Goal: Navigation & Orientation: Find specific page/section

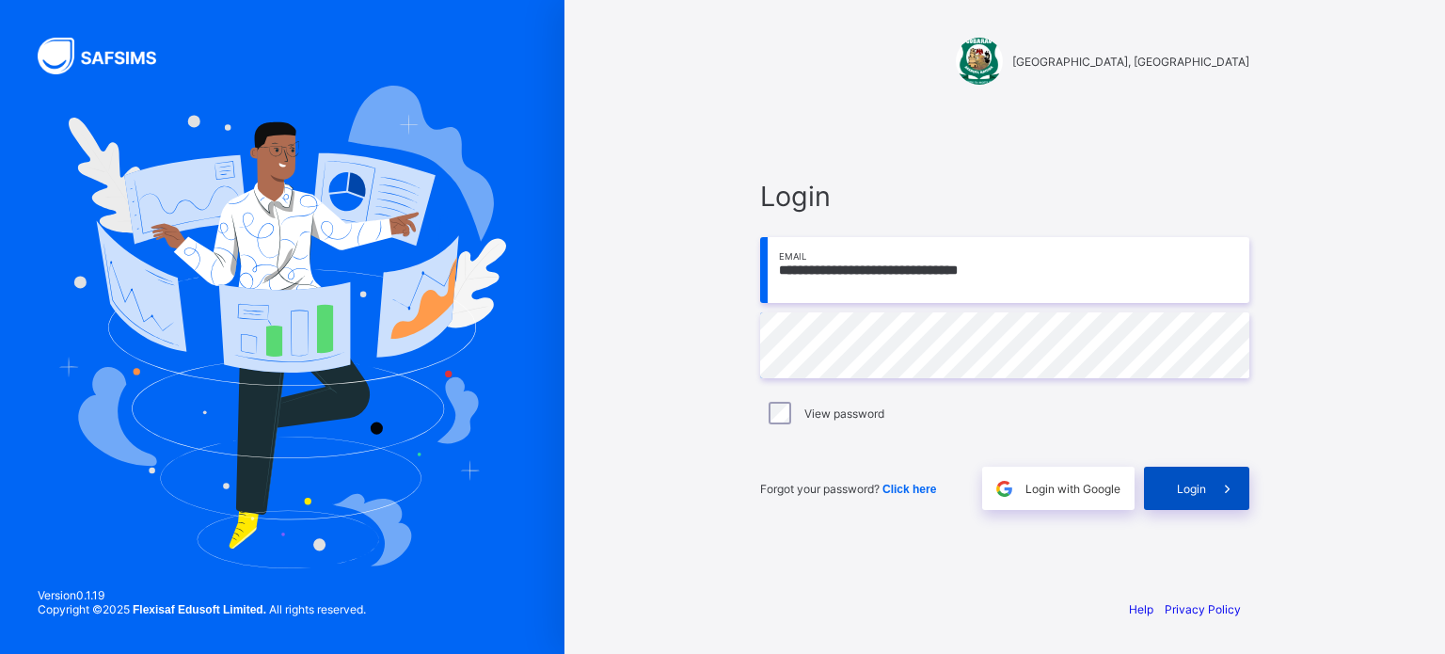
click at [1208, 499] on span at bounding box center [1227, 488] width 43 height 43
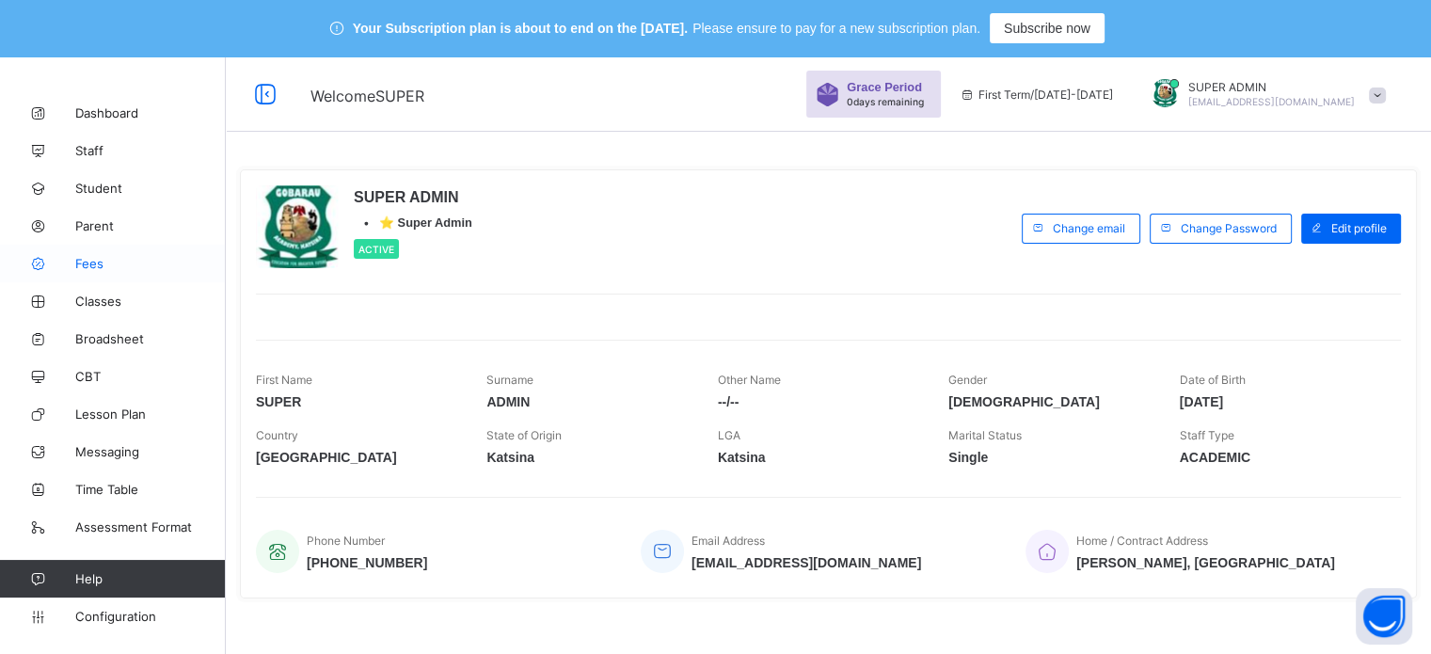
click at [95, 261] on span "Fees" at bounding box center [150, 263] width 151 height 15
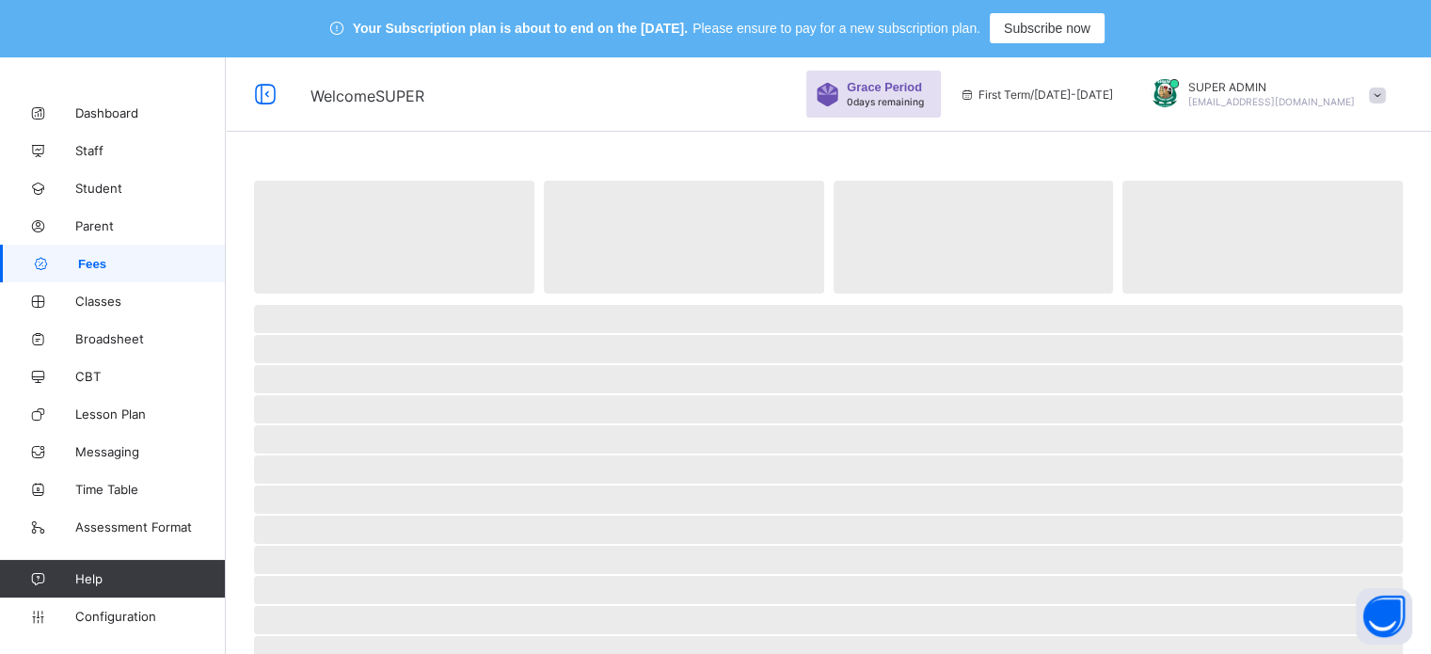
click at [95, 261] on span "Fees" at bounding box center [152, 264] width 148 height 14
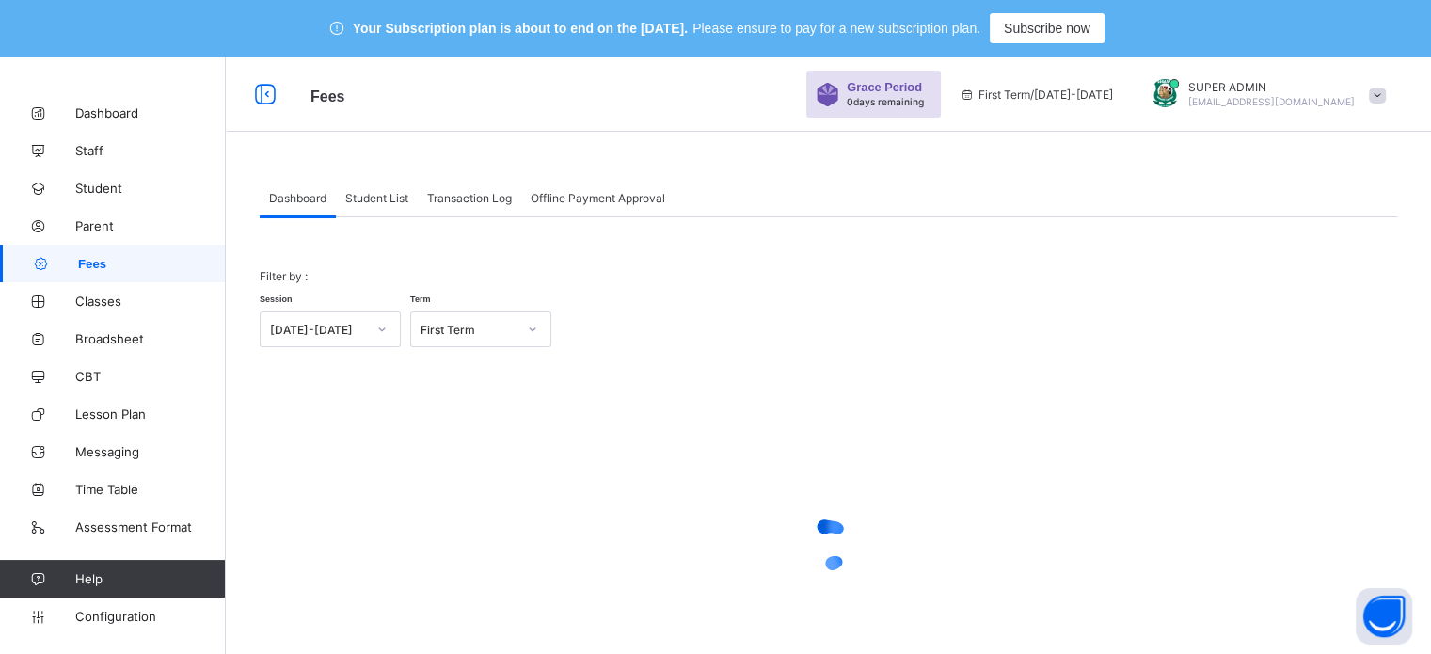
click at [1204, 95] on div "SUPER ADMIN [EMAIL_ADDRESS][DOMAIN_NAME]" at bounding box center [1271, 94] width 166 height 28
click at [1354, 244] on span "Subscription" at bounding box center [1309, 240] width 94 height 14
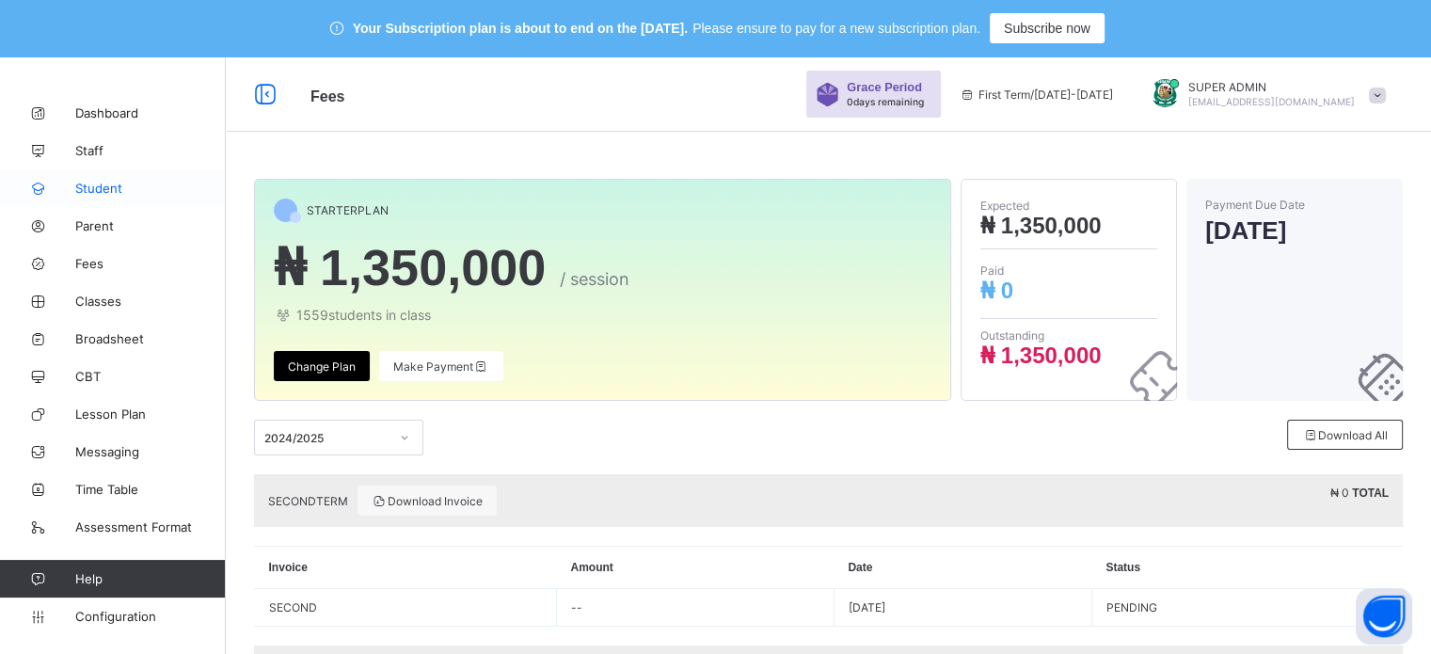
click at [91, 191] on span "Student" at bounding box center [150, 188] width 151 height 15
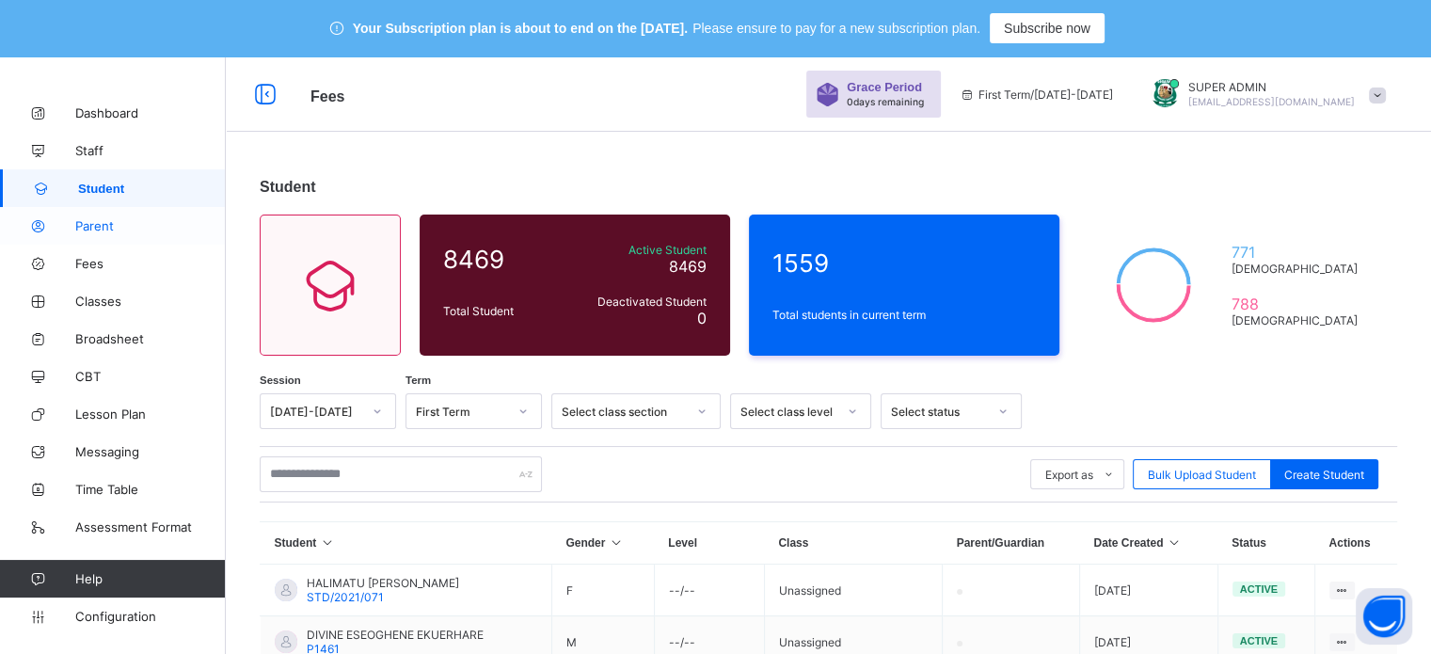
click at [103, 225] on span "Parent" at bounding box center [150, 225] width 151 height 15
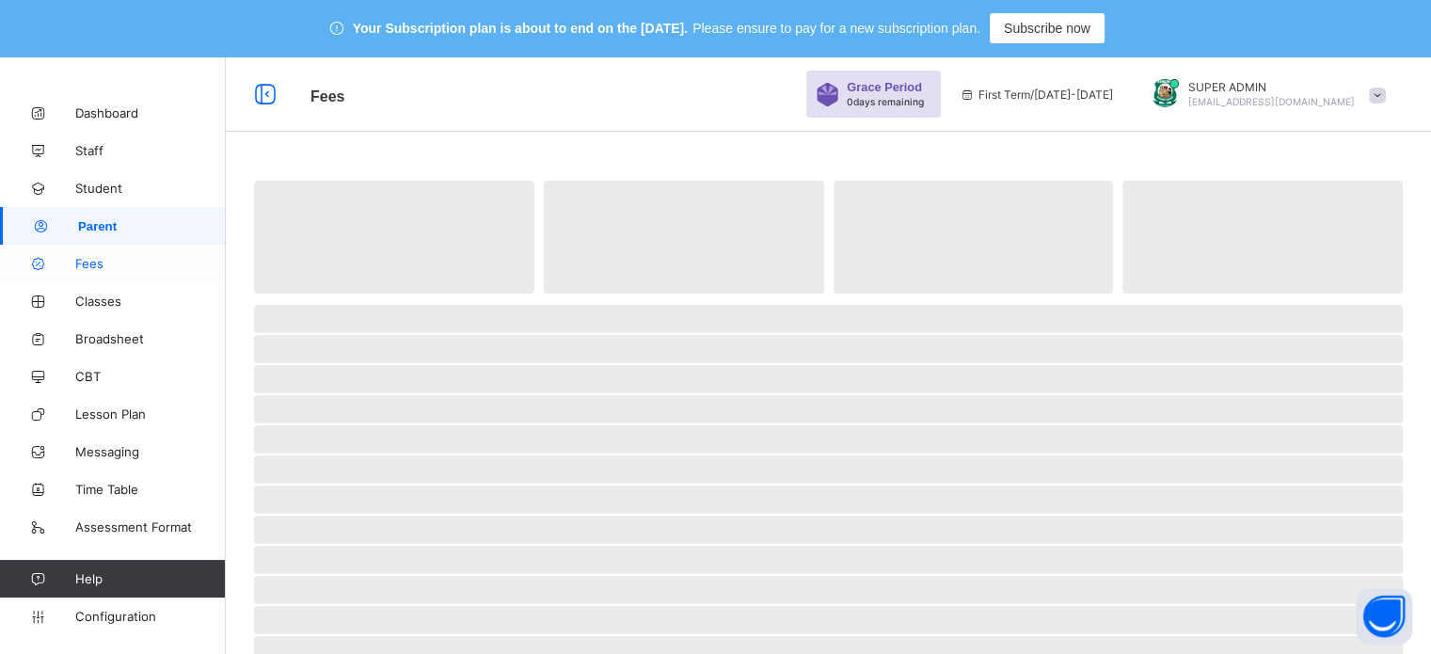
click at [104, 262] on span "Fees" at bounding box center [150, 263] width 151 height 15
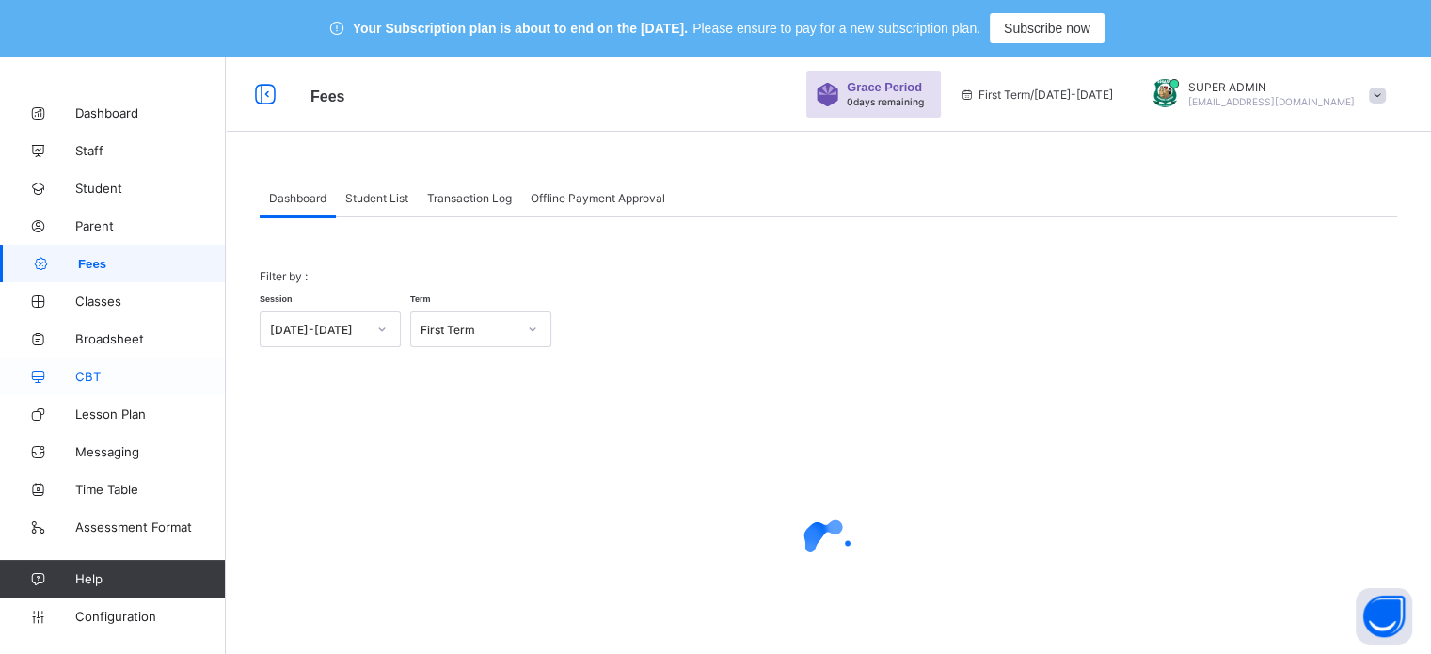
click at [94, 375] on span "CBT" at bounding box center [150, 376] width 151 height 15
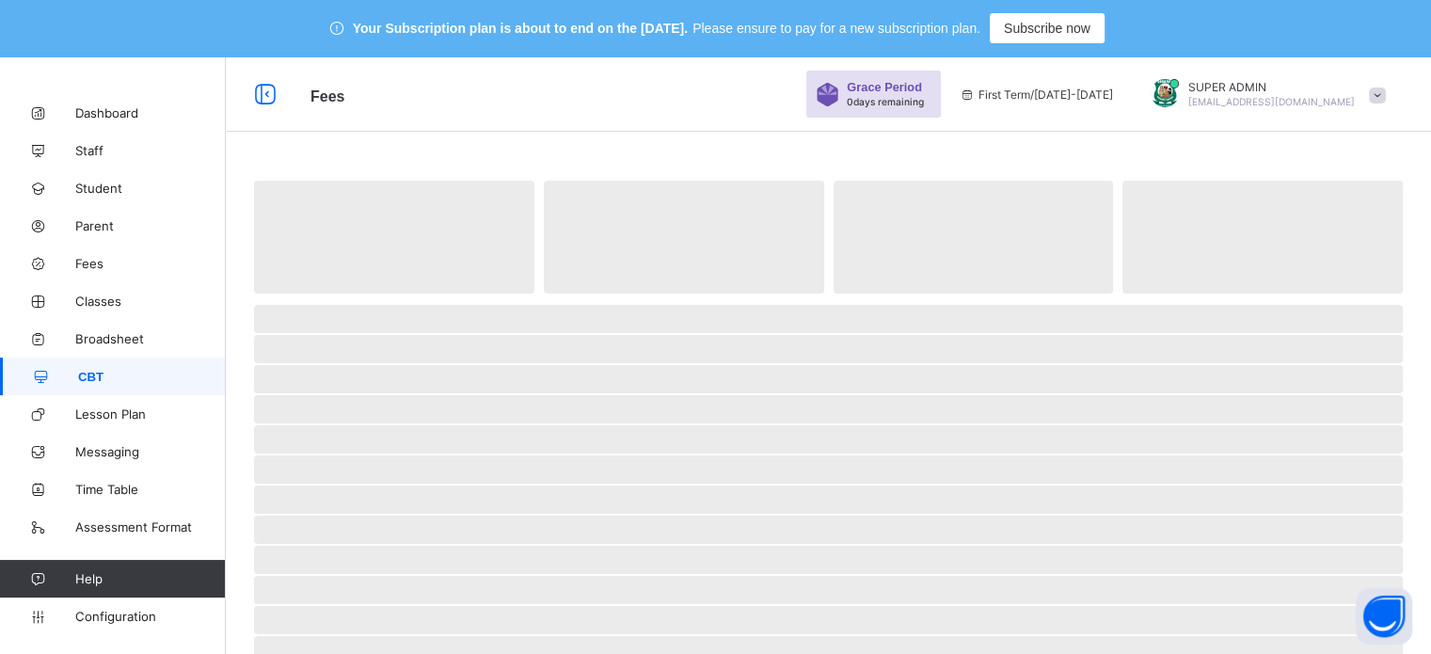
click at [107, 376] on span "CBT" at bounding box center [152, 377] width 148 height 14
click at [109, 413] on span "Lesson Plan" at bounding box center [150, 413] width 151 height 15
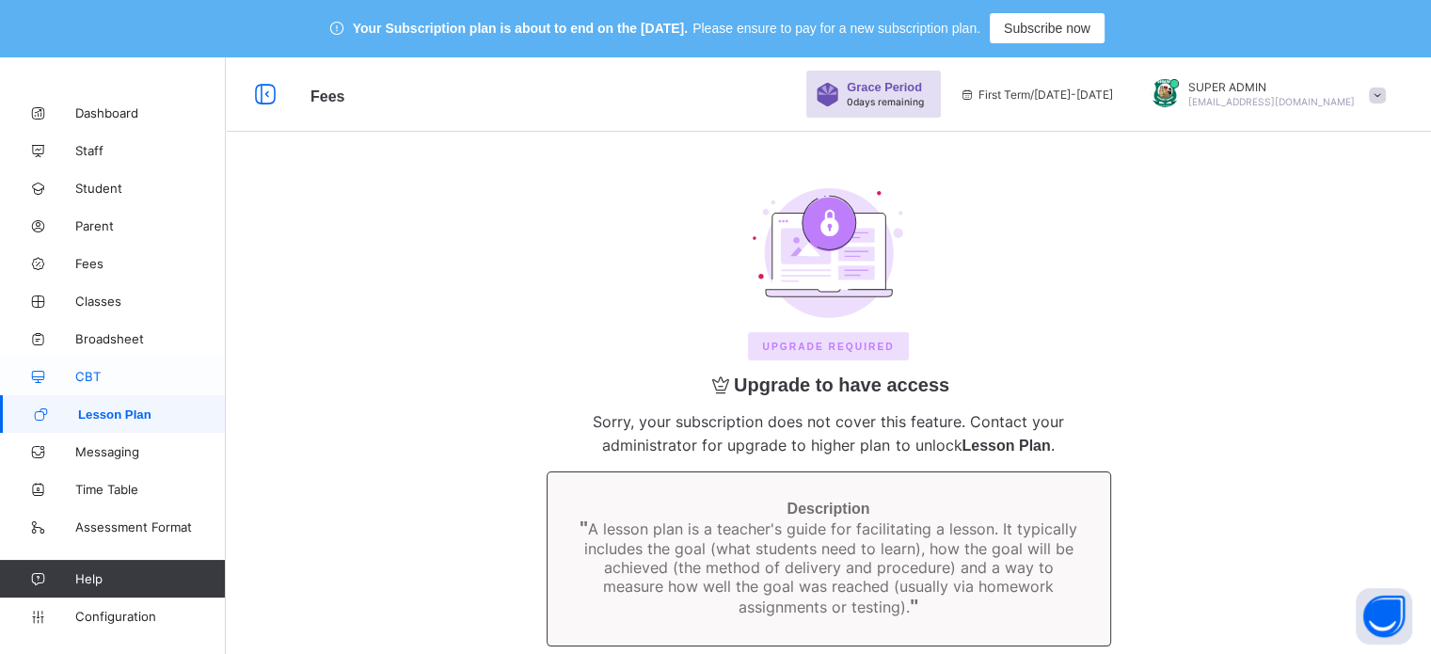
click at [105, 372] on span "CBT" at bounding box center [150, 376] width 151 height 15
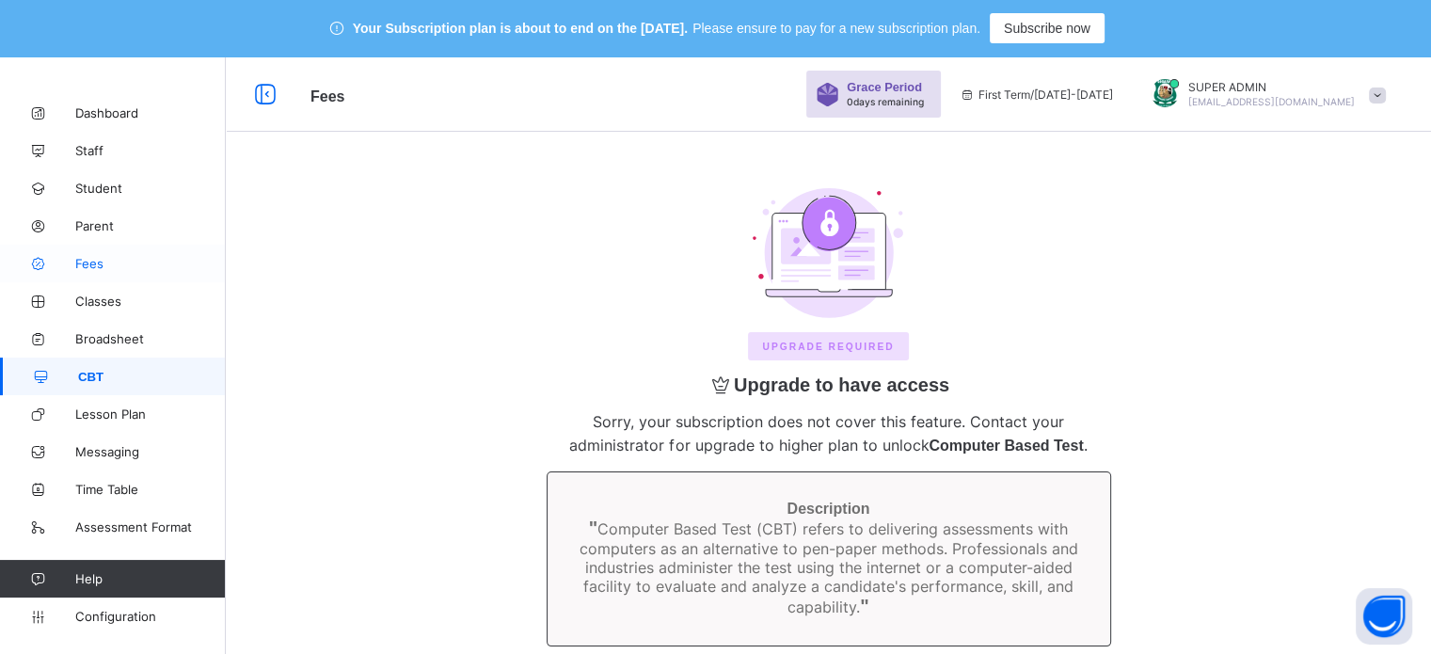
click at [102, 262] on span "Fees" at bounding box center [150, 263] width 151 height 15
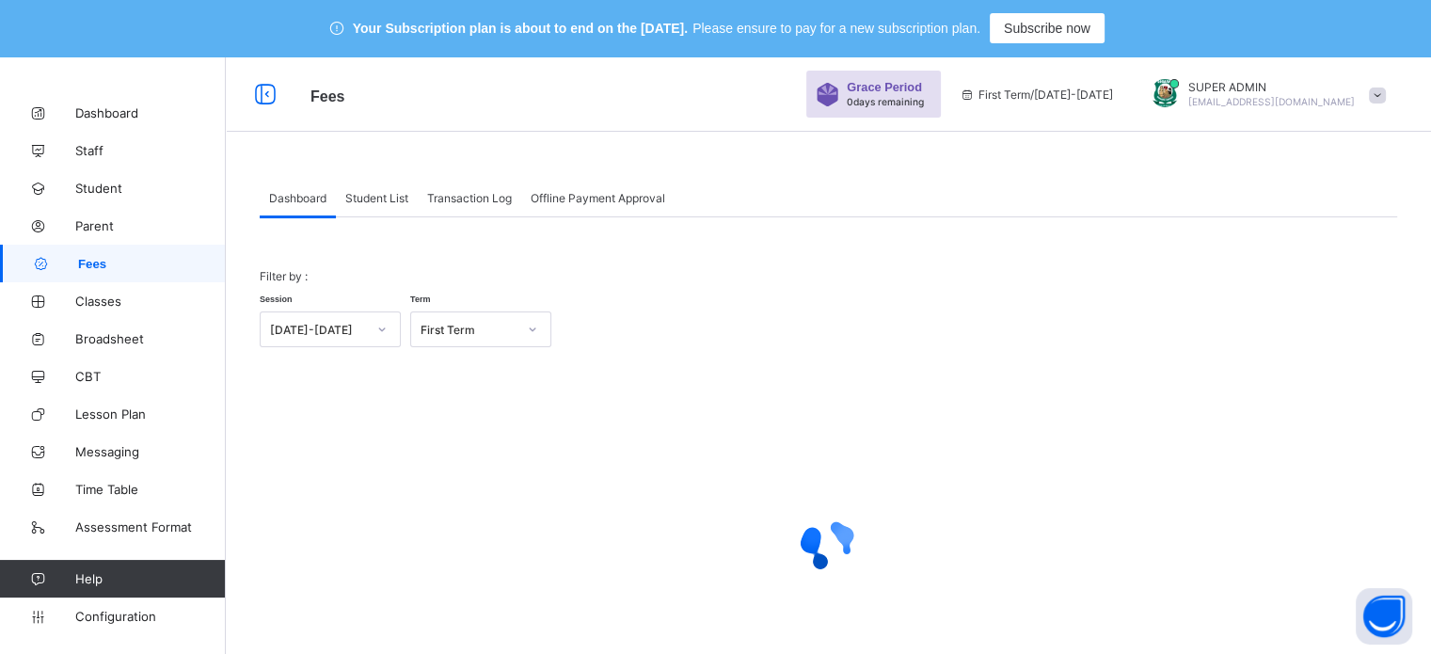
click at [399, 195] on span "Student List" at bounding box center [376, 198] width 63 height 14
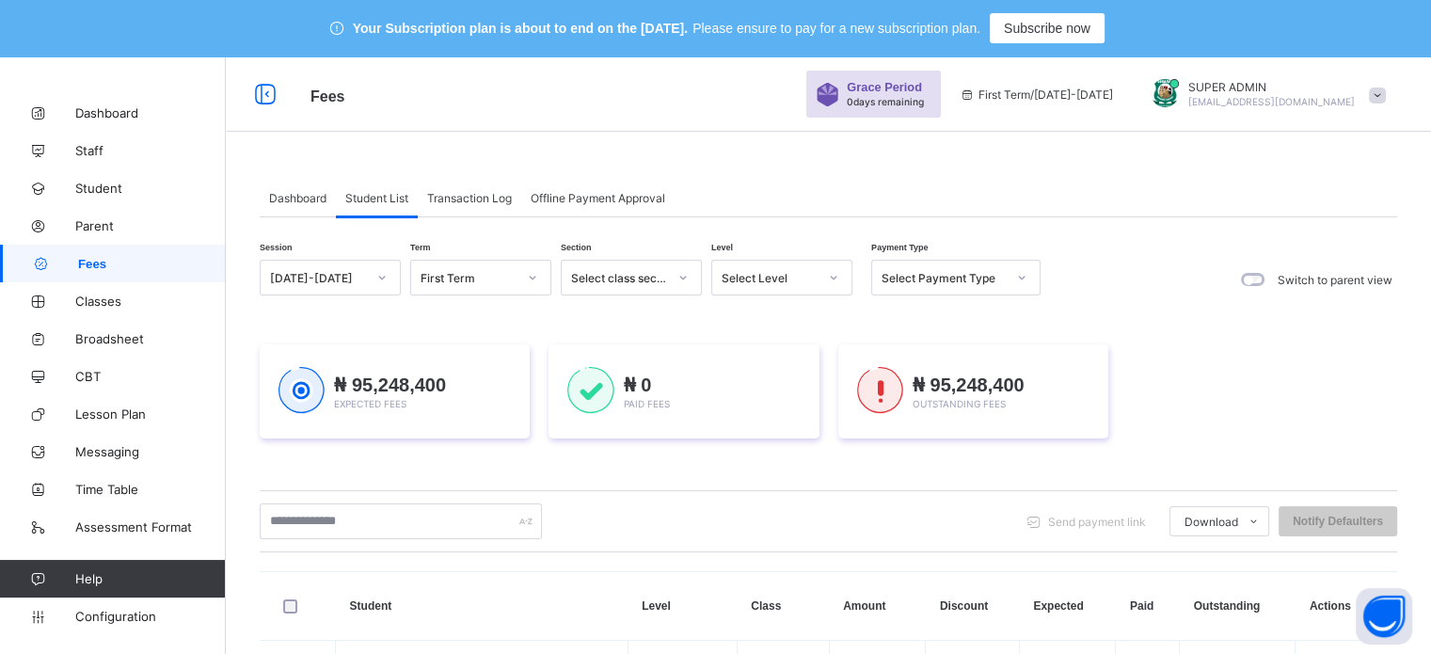
click at [492, 191] on span "Transaction Log" at bounding box center [469, 198] width 85 height 14
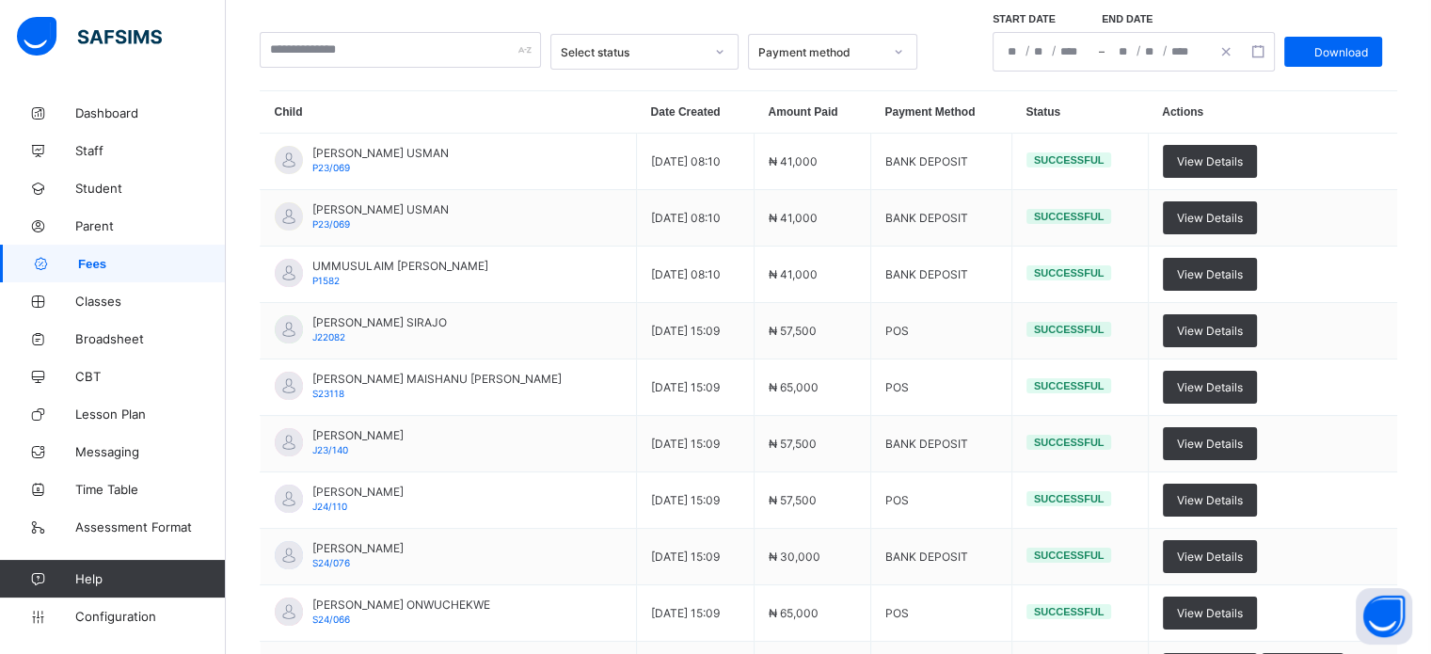
scroll to position [420, 0]
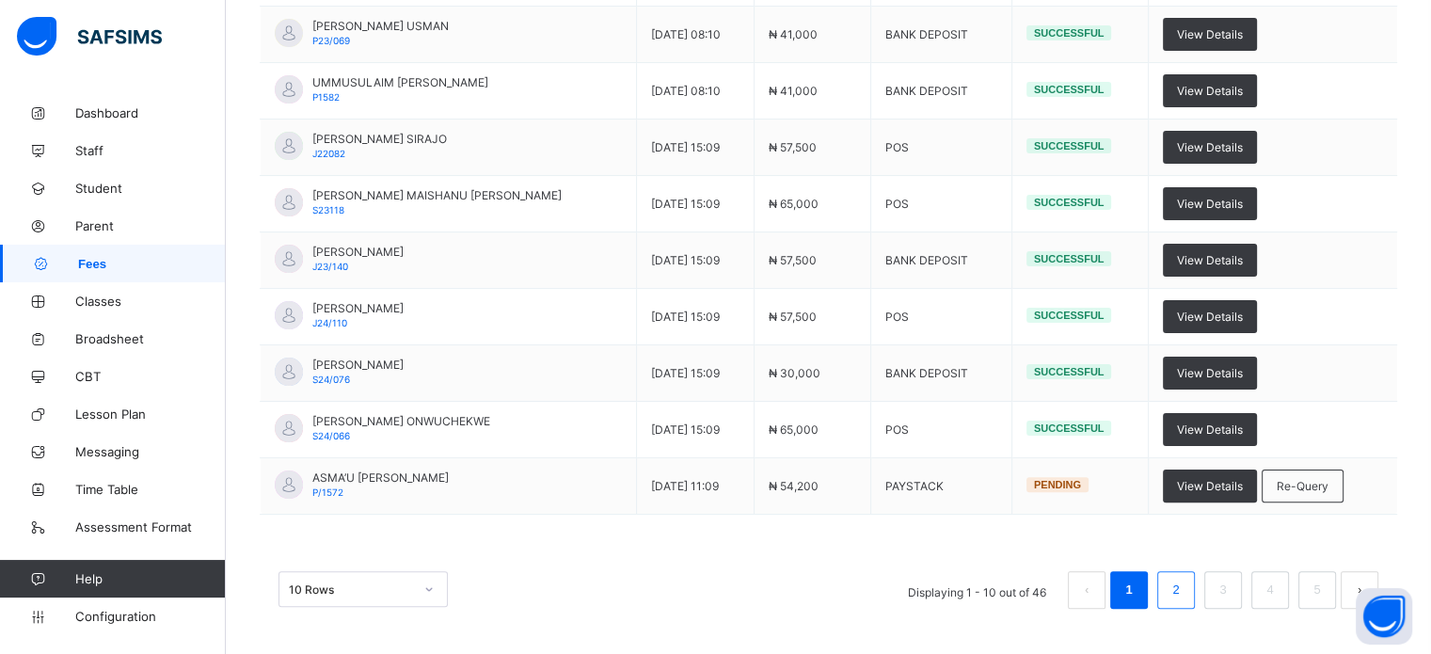
click at [1184, 597] on link "2" at bounding box center [1175, 590] width 18 height 24
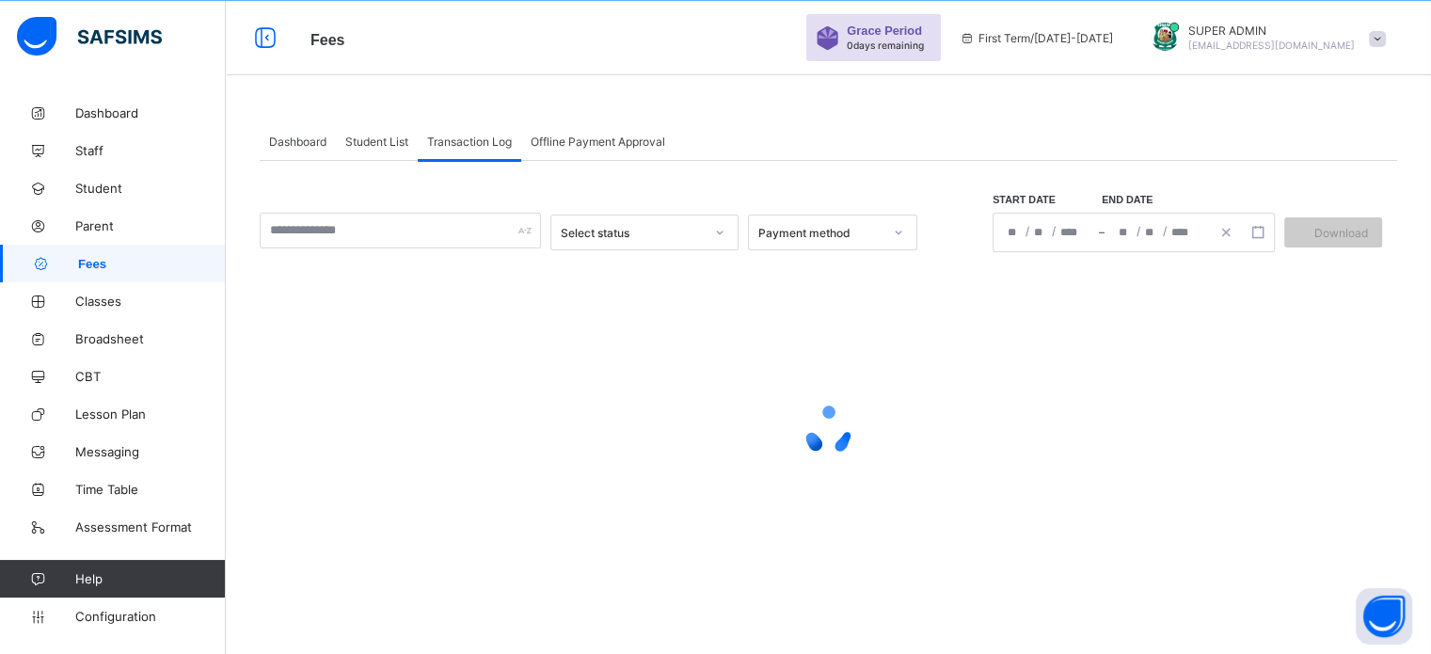
scroll to position [56, 0]
click at [1185, 597] on div at bounding box center [828, 430] width 1137 height 357
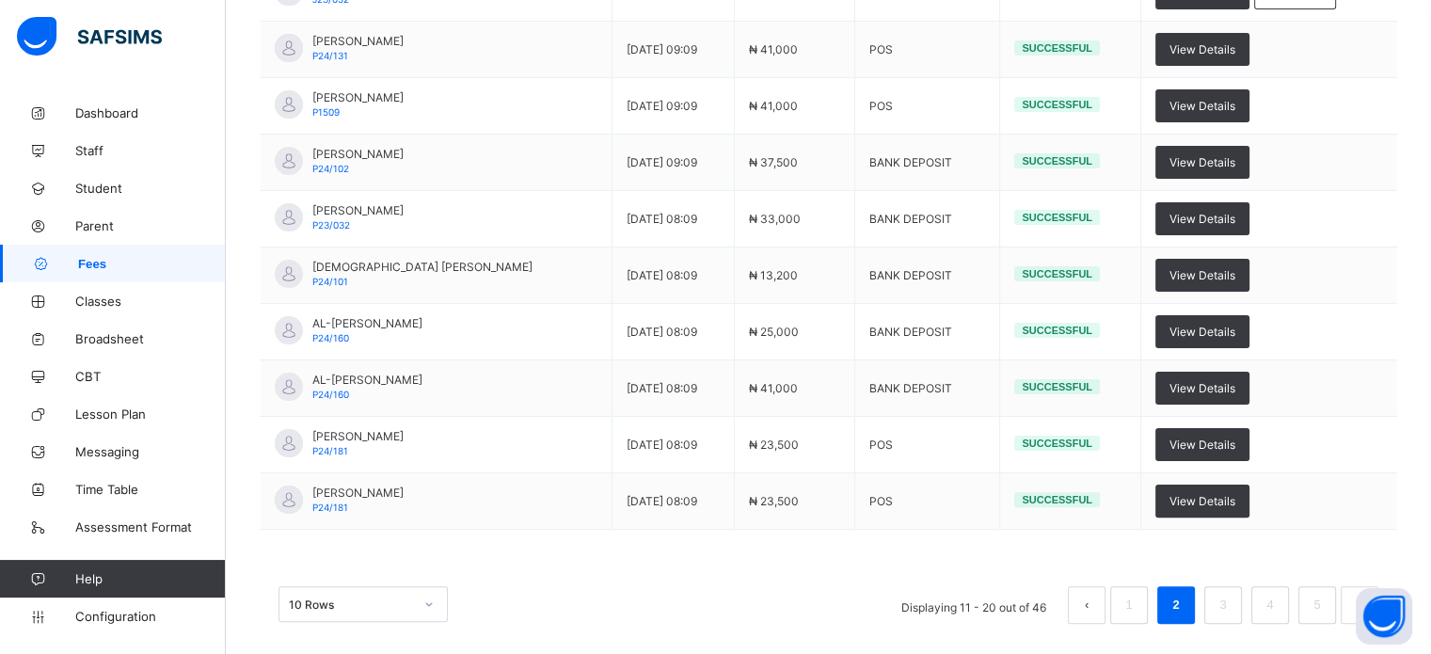
scroll to position [420, 0]
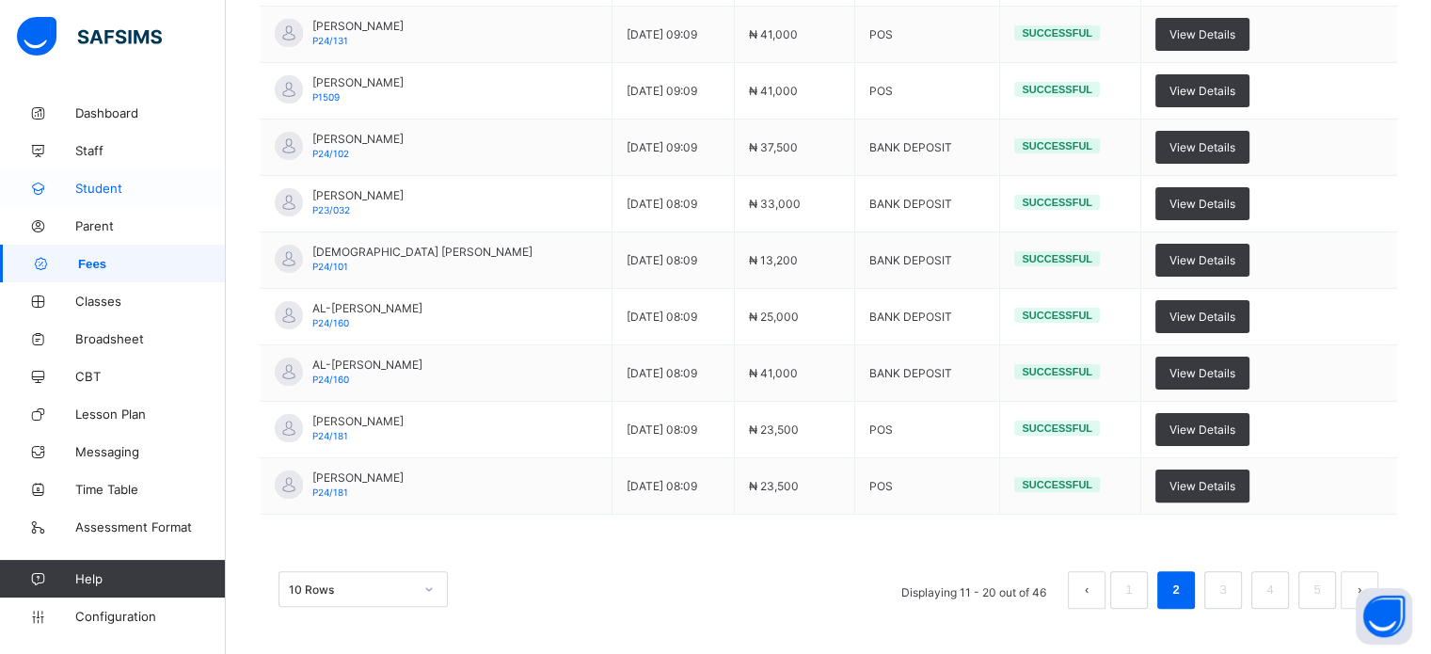
click at [107, 183] on span "Student" at bounding box center [150, 188] width 151 height 15
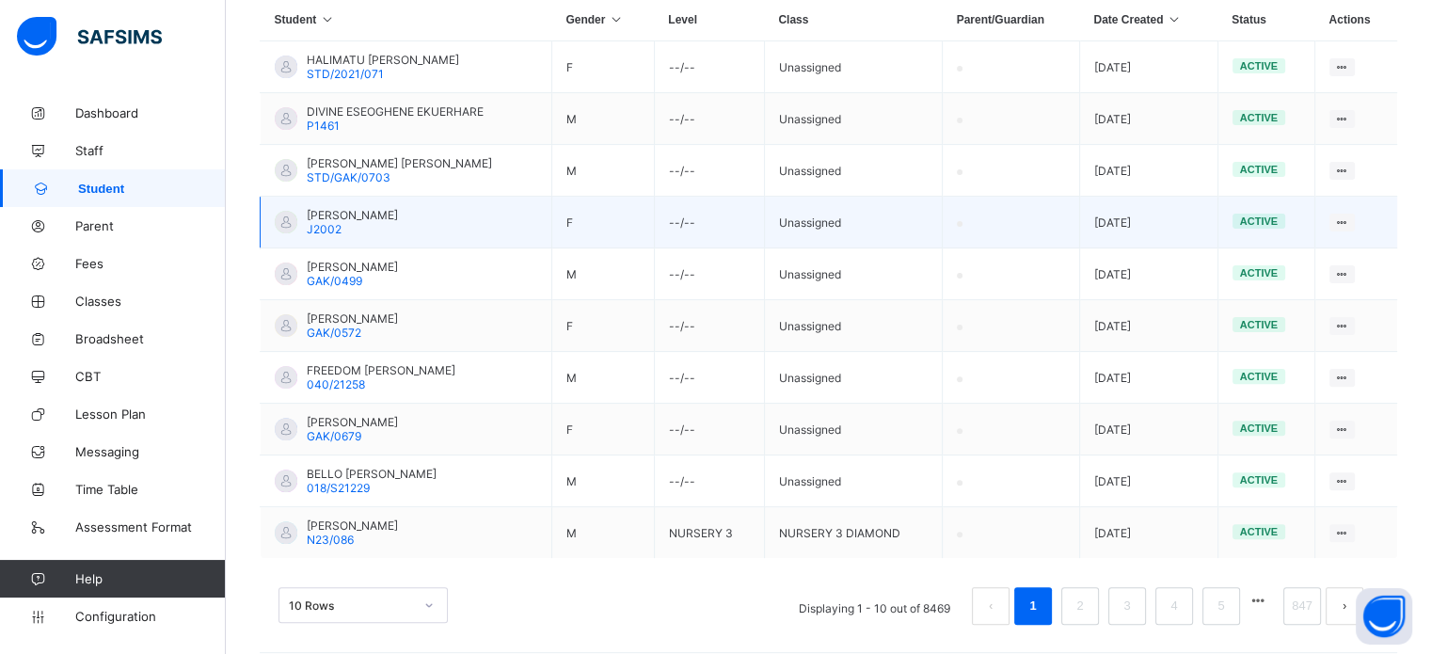
scroll to position [544, 0]
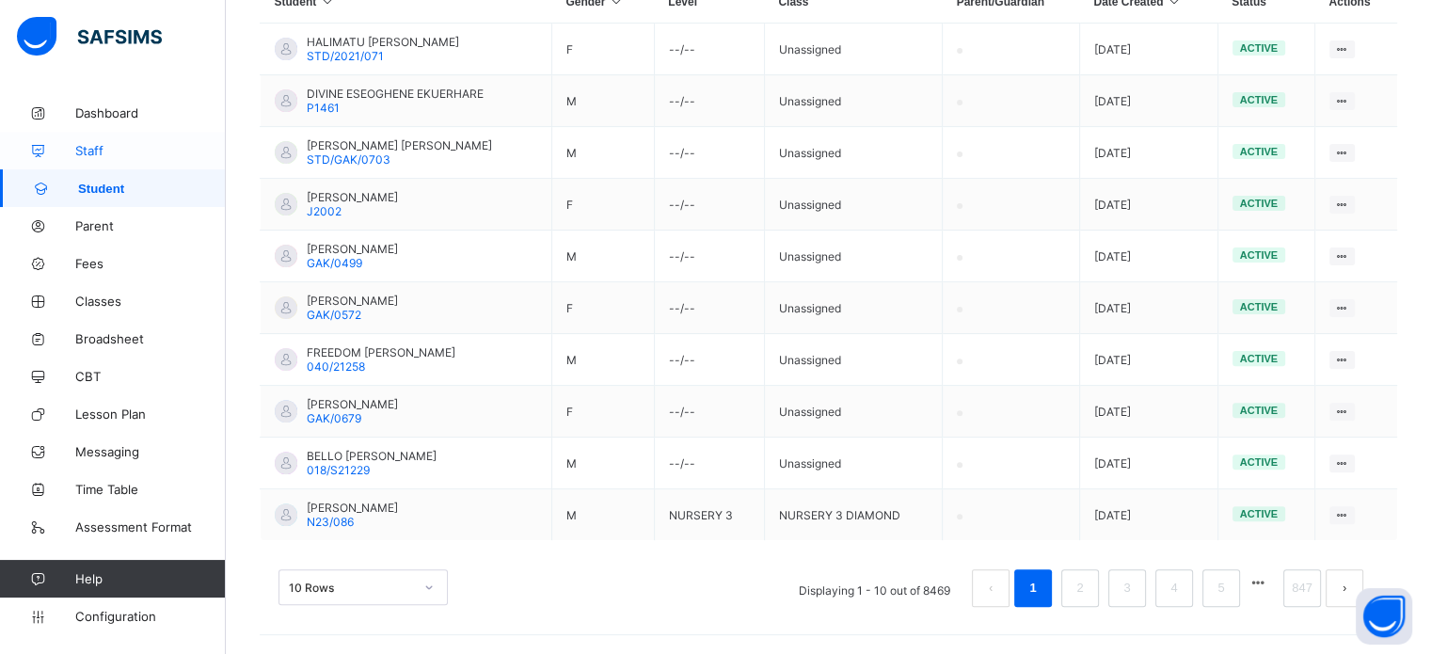
click at [87, 144] on span "Staff" at bounding box center [150, 150] width 151 height 15
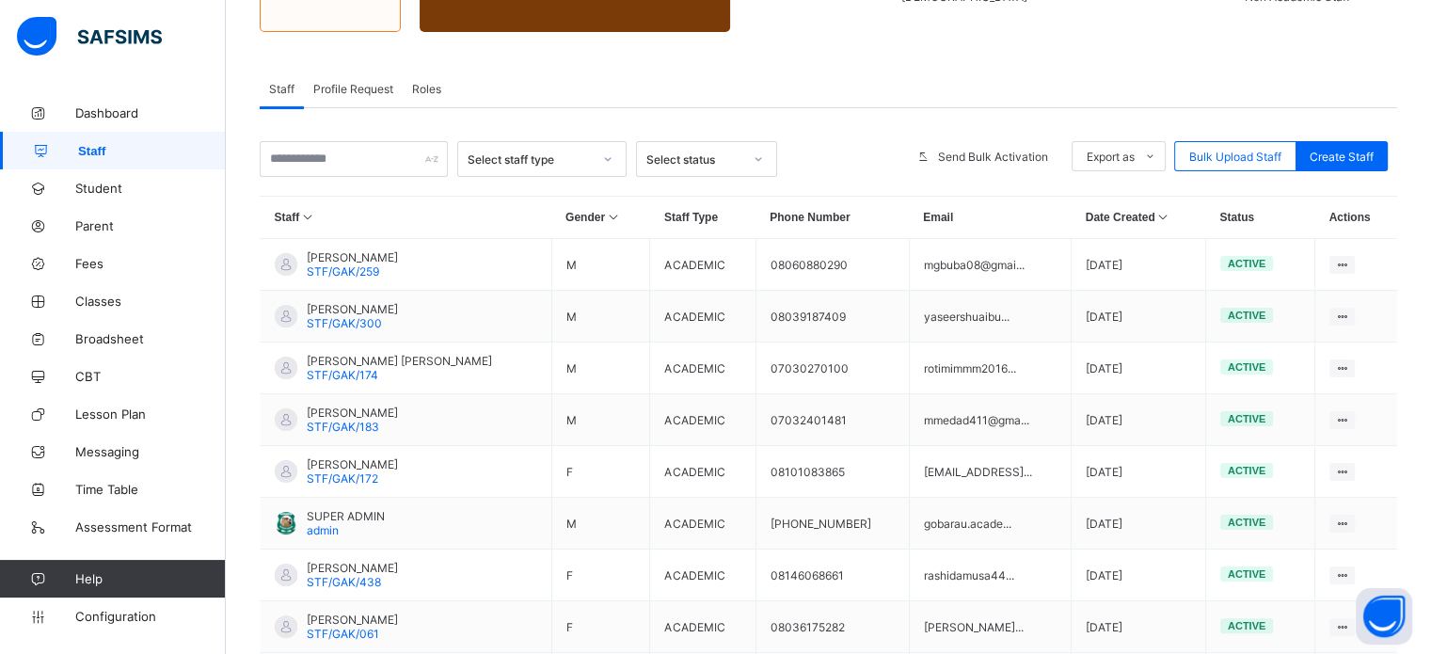
scroll to position [260, 0]
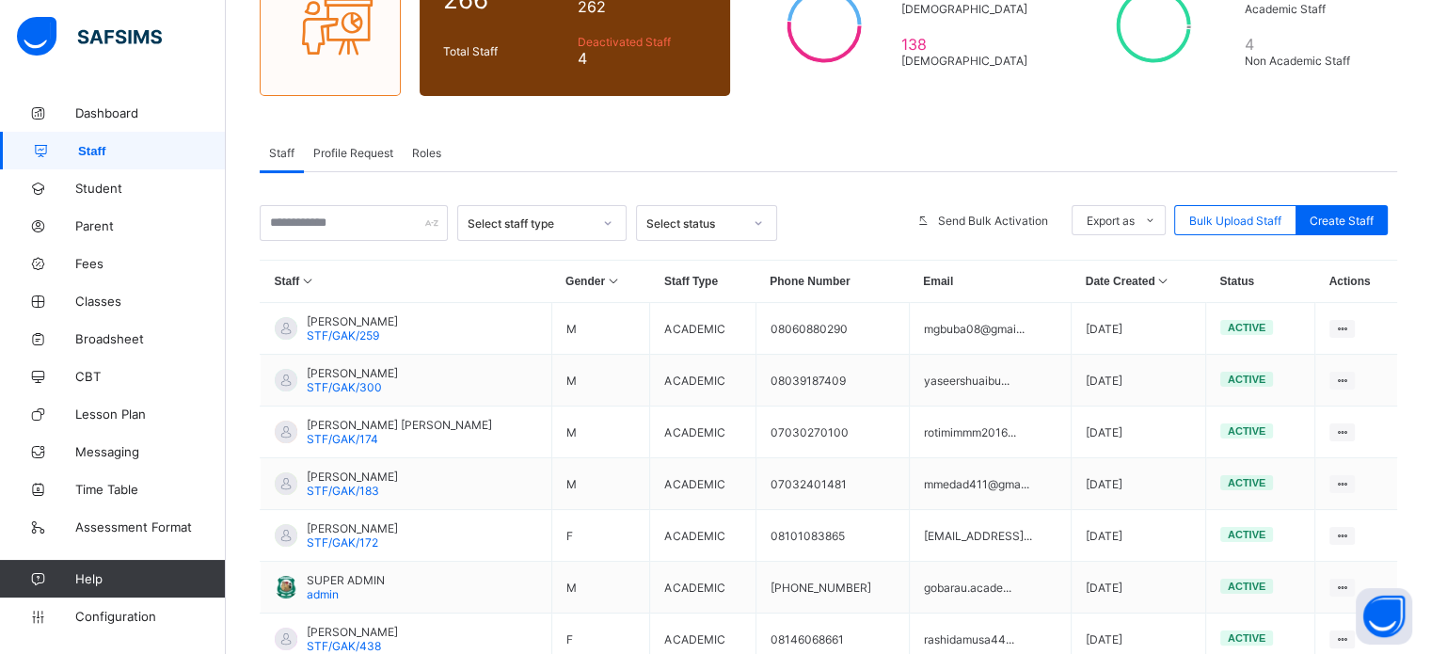
click at [537, 217] on div "Select staff type" at bounding box center [530, 223] width 124 height 14
click at [747, 186] on div "option Academic focused, 1 of 2. 2 results available. Use Up and Down to choose…" at bounding box center [828, 538] width 1137 height 733
click at [704, 223] on div "Select status" at bounding box center [694, 223] width 96 height 14
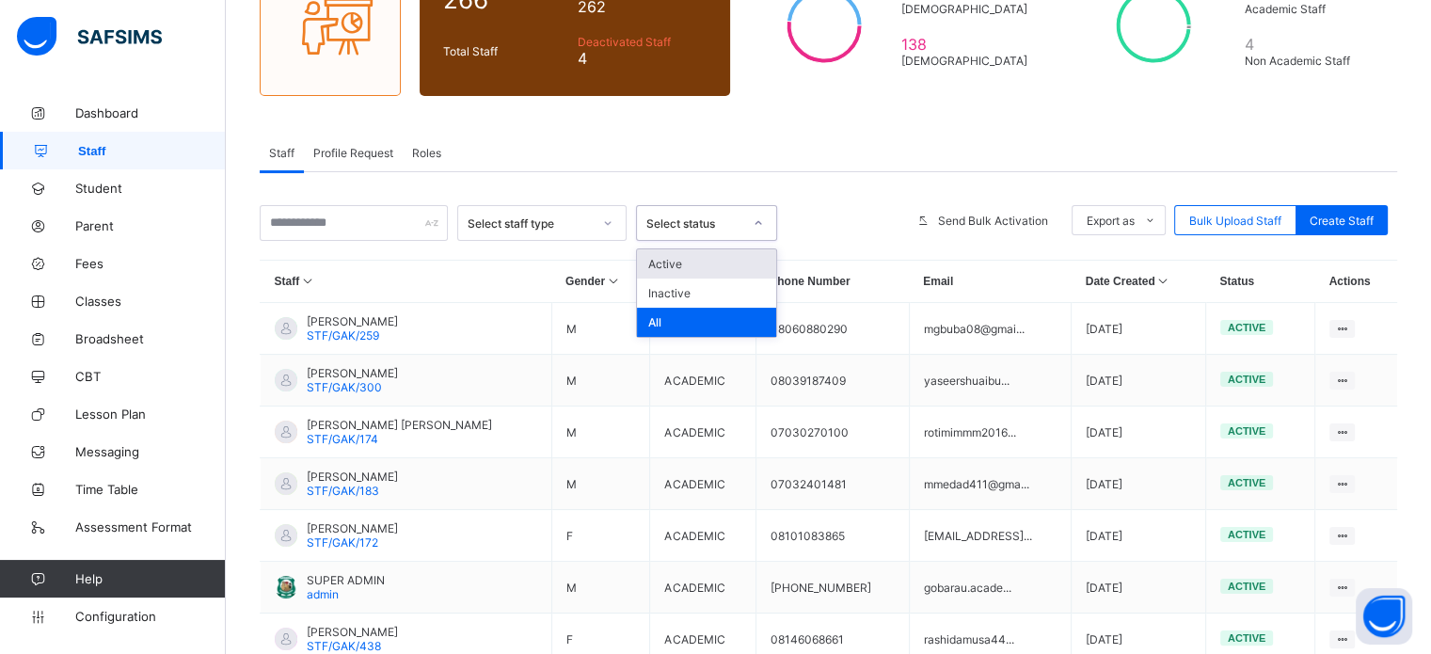
click at [497, 229] on div "Select staff type" at bounding box center [530, 223] width 124 height 14
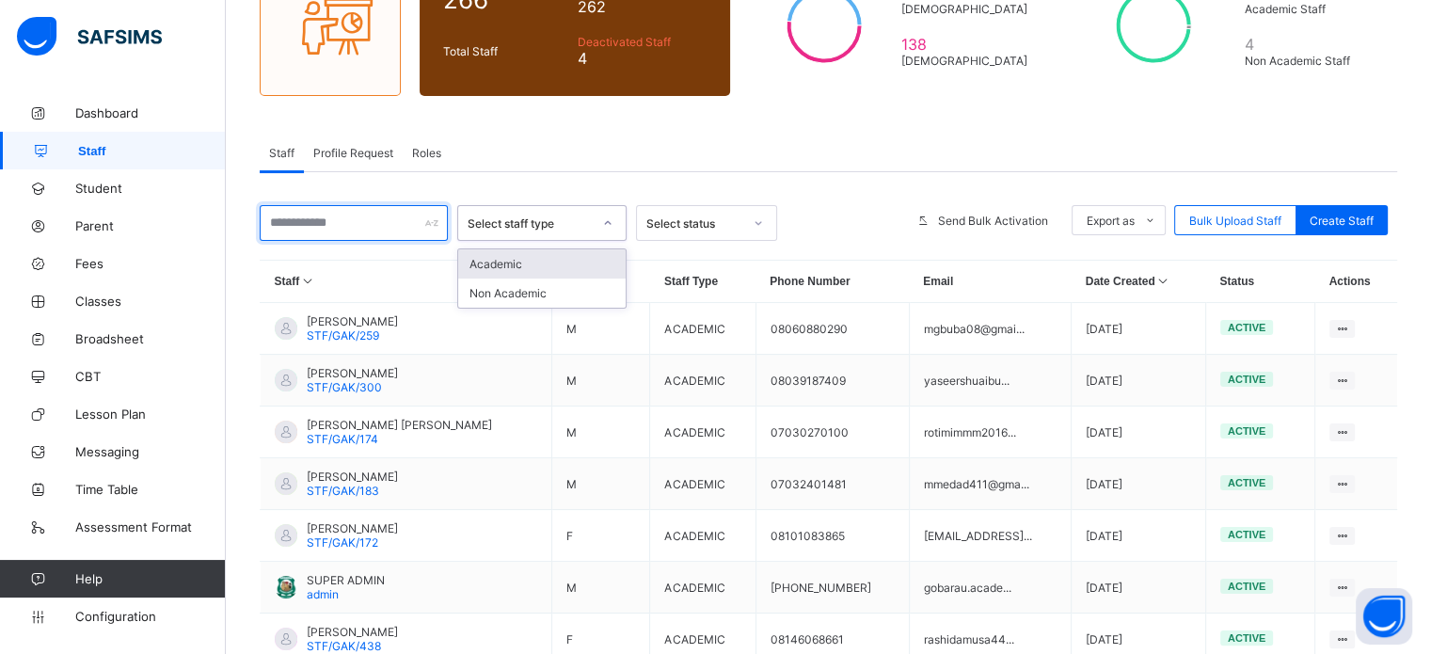
click at [392, 220] on input "text" at bounding box center [354, 223] width 188 height 36
click at [518, 211] on div "Select staff type" at bounding box center [524, 223] width 132 height 26
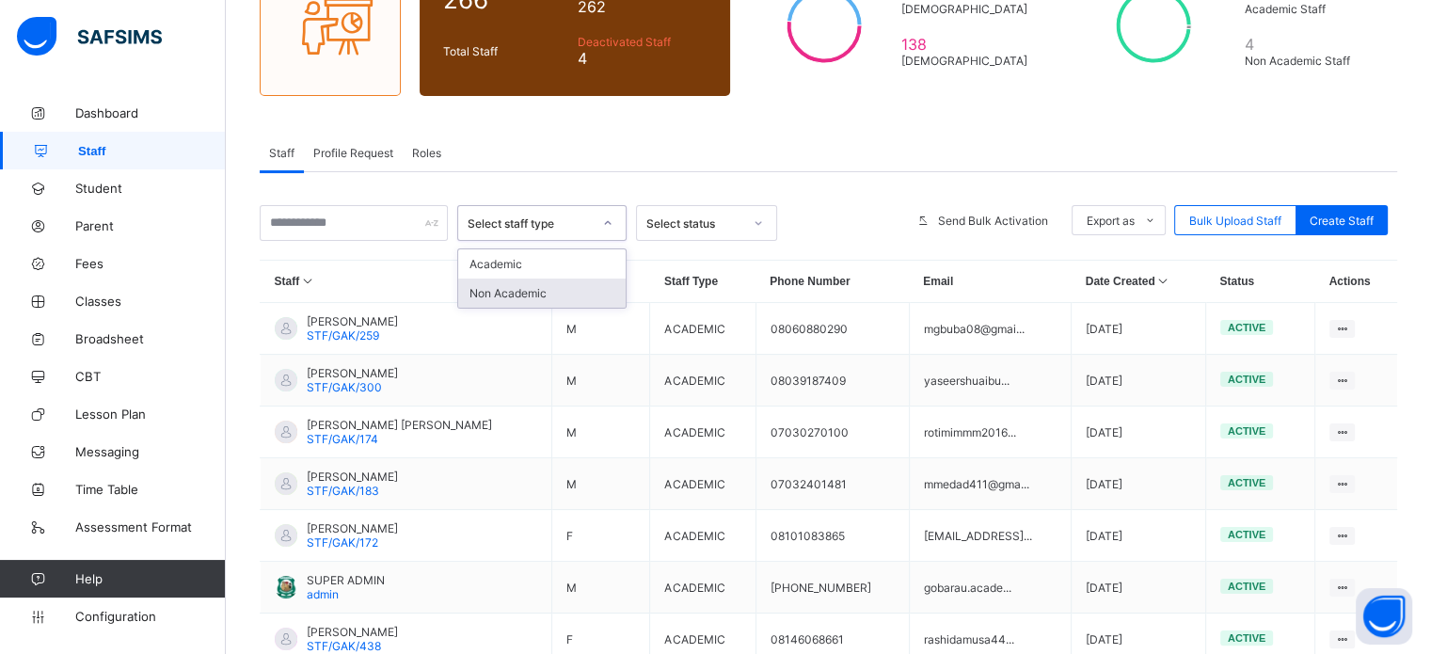
click at [836, 200] on div "option Non Academic focused, 2 of 2. 2 results available. Use Up and Down to ch…" at bounding box center [828, 538] width 1137 height 733
click at [529, 219] on div "Select staff type" at bounding box center [530, 223] width 124 height 14
click at [655, 178] on div "Select staff type Select status Send Bulk Activation Export as Pdf Report Excel…" at bounding box center [828, 538] width 1137 height 733
click at [571, 218] on div "Select staff type" at bounding box center [530, 223] width 124 height 14
click at [752, 223] on div at bounding box center [758, 223] width 32 height 30
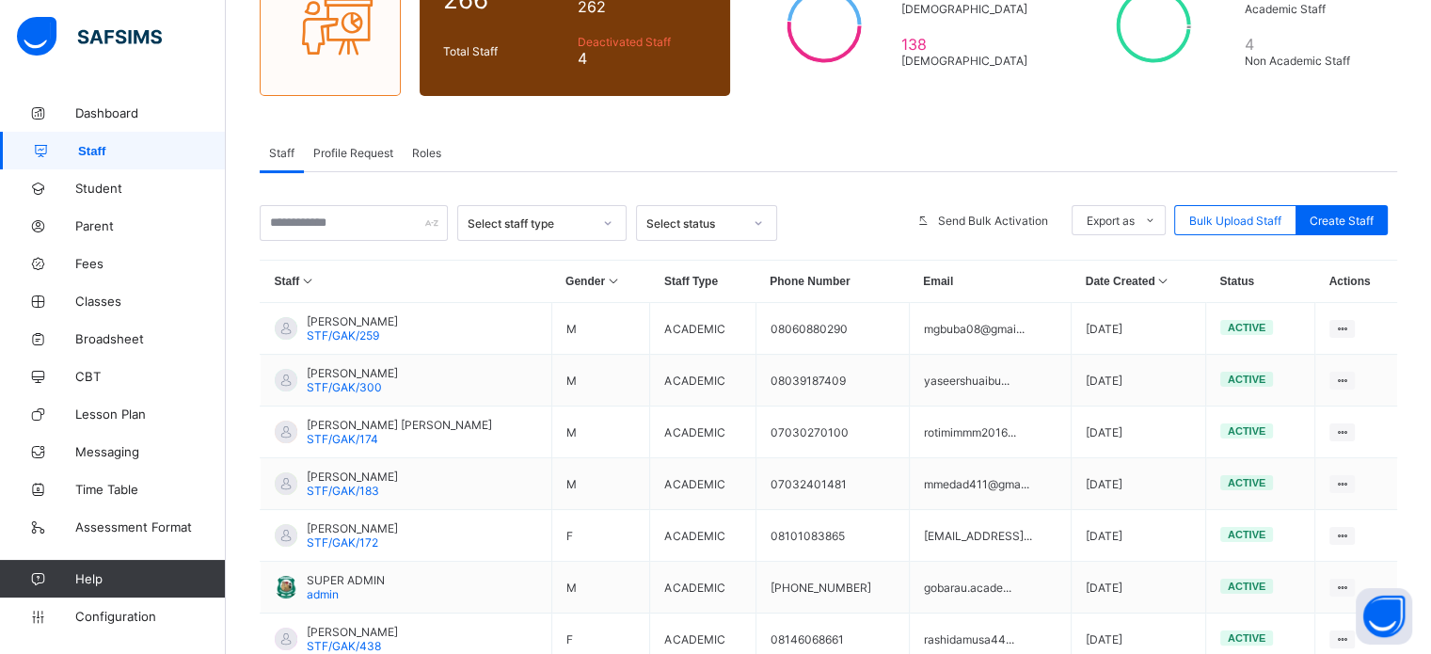
click at [832, 227] on div at bounding box center [842, 223] width 112 height 36
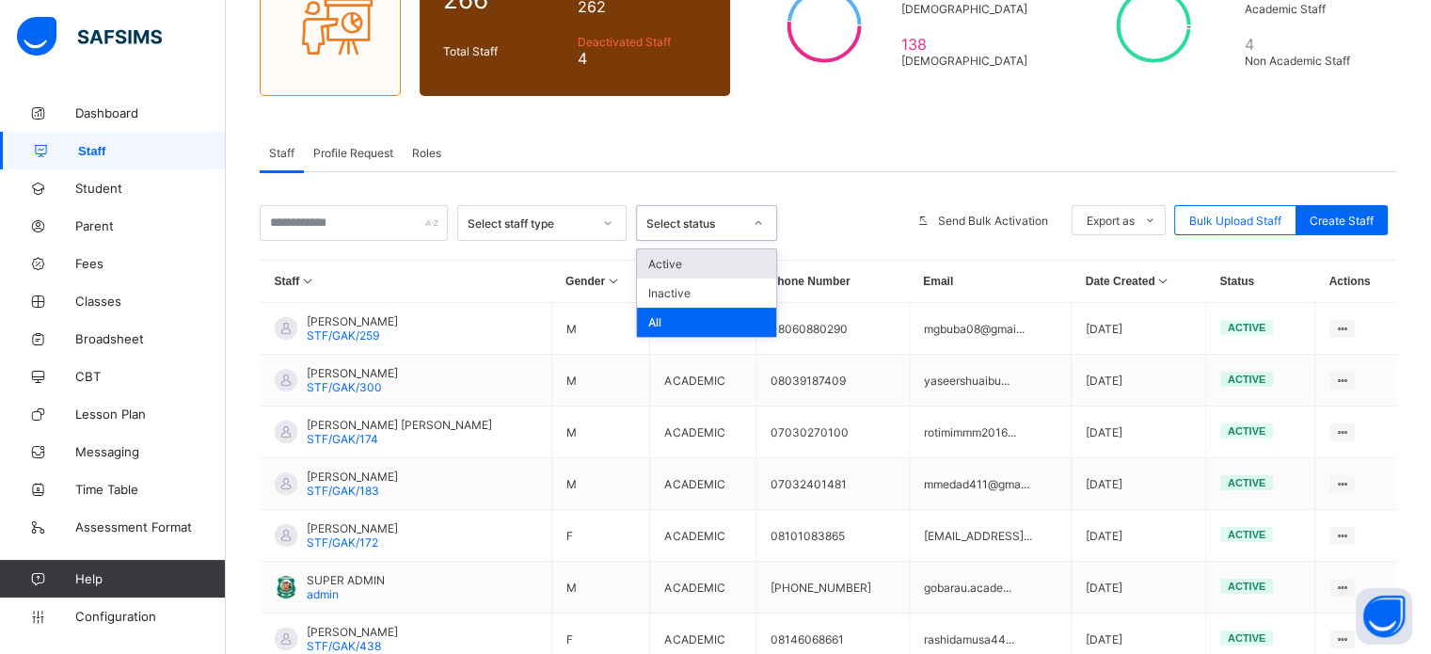
click at [737, 224] on div "Select status" at bounding box center [694, 223] width 96 height 14
click at [571, 235] on div "Select staff type" at bounding box center [524, 223] width 132 height 26
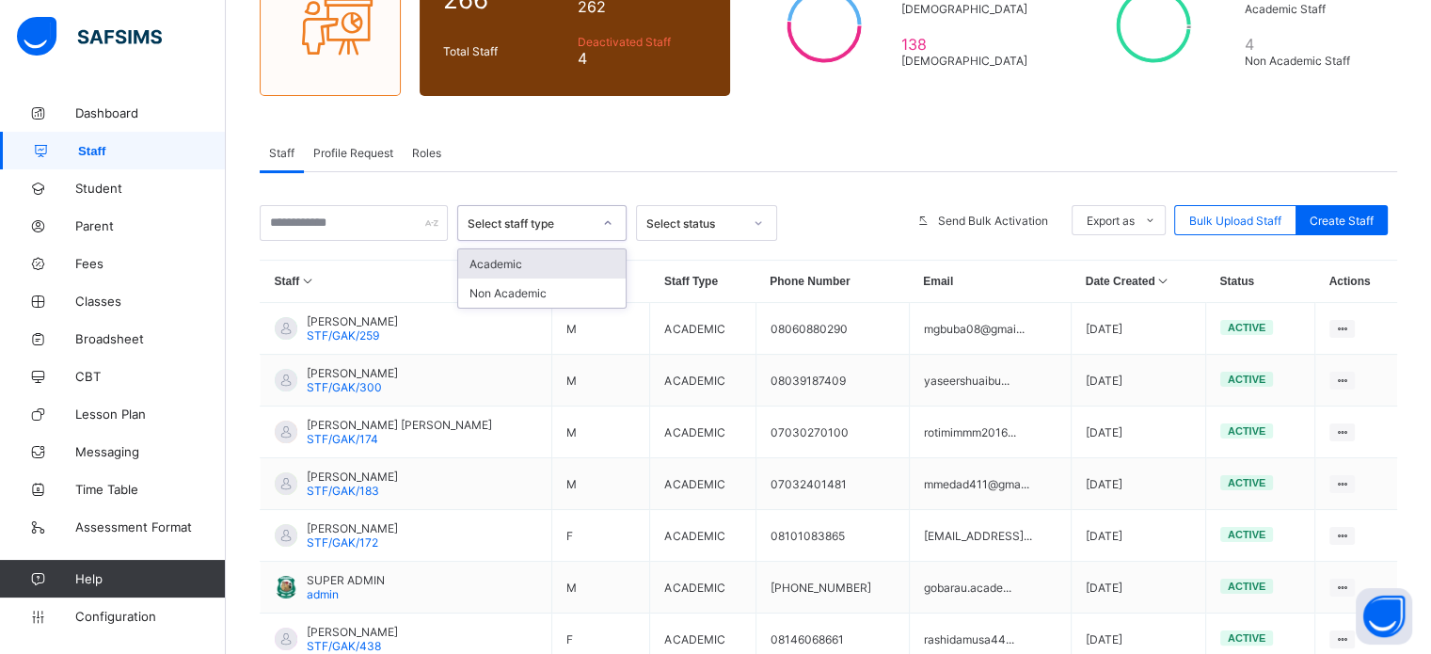
click at [544, 267] on div "Academic" at bounding box center [541, 263] width 167 height 29
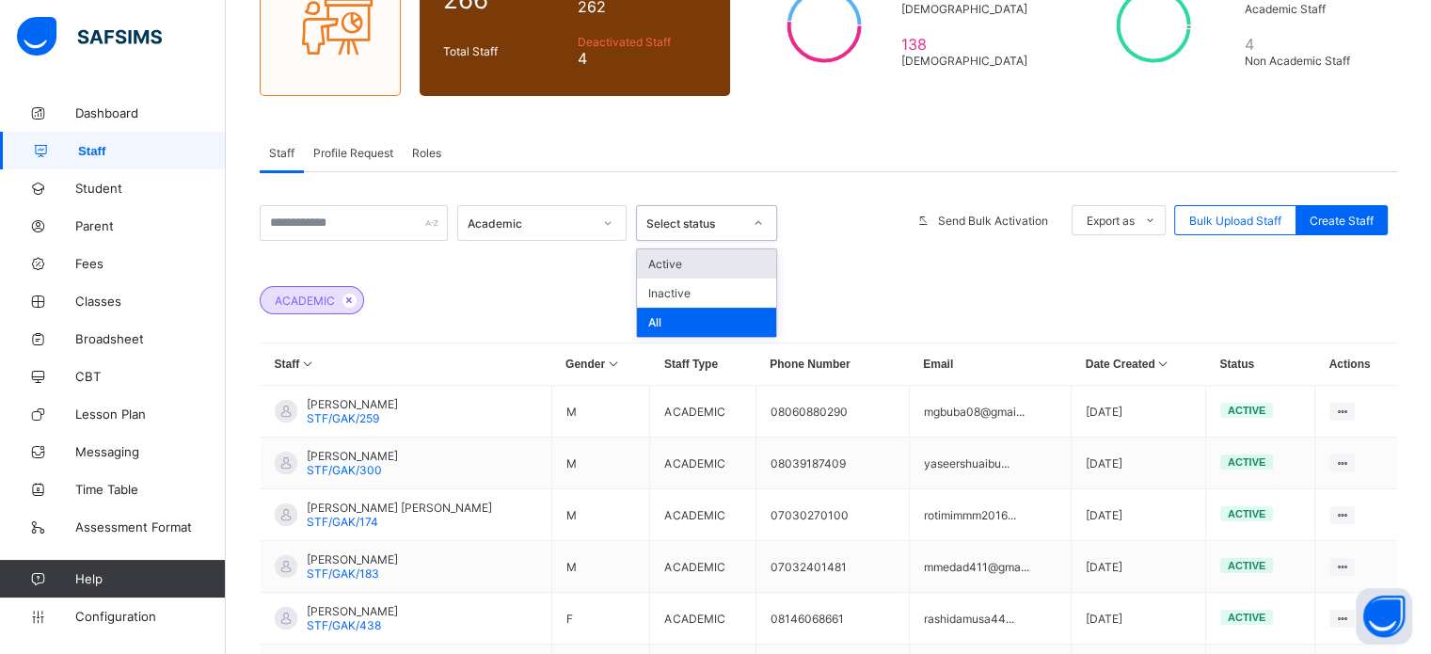
click at [698, 221] on div "Select status" at bounding box center [694, 223] width 96 height 14
click at [681, 262] on div "Active" at bounding box center [706, 263] width 139 height 29
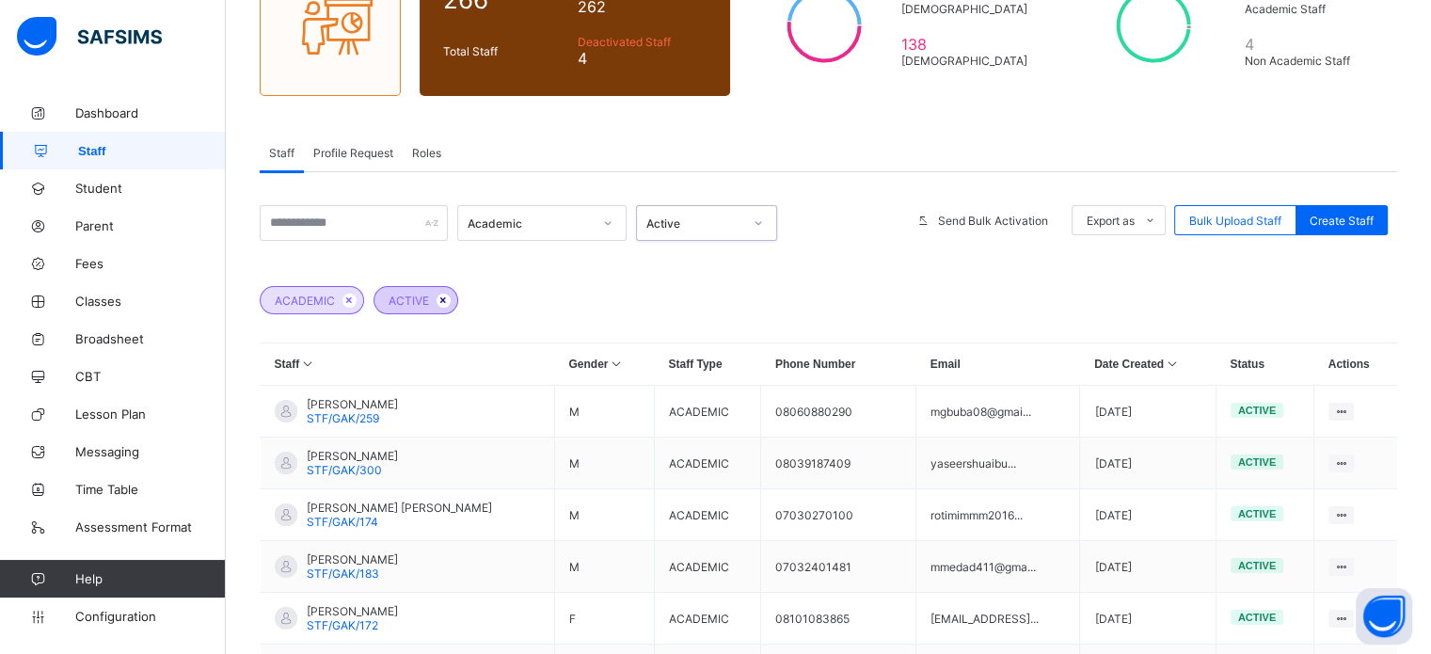
click at [436, 295] on icon at bounding box center [444, 299] width 16 height 11
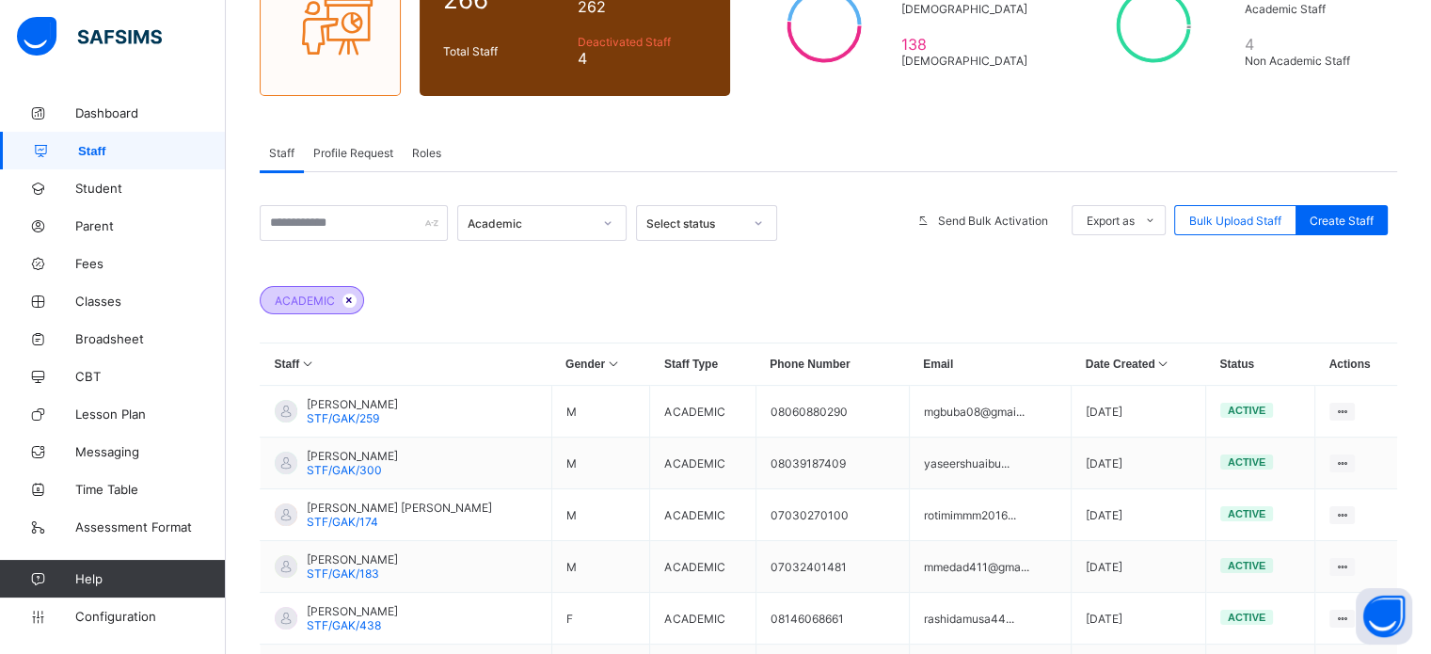
click at [346, 295] on icon at bounding box center [349, 299] width 16 height 11
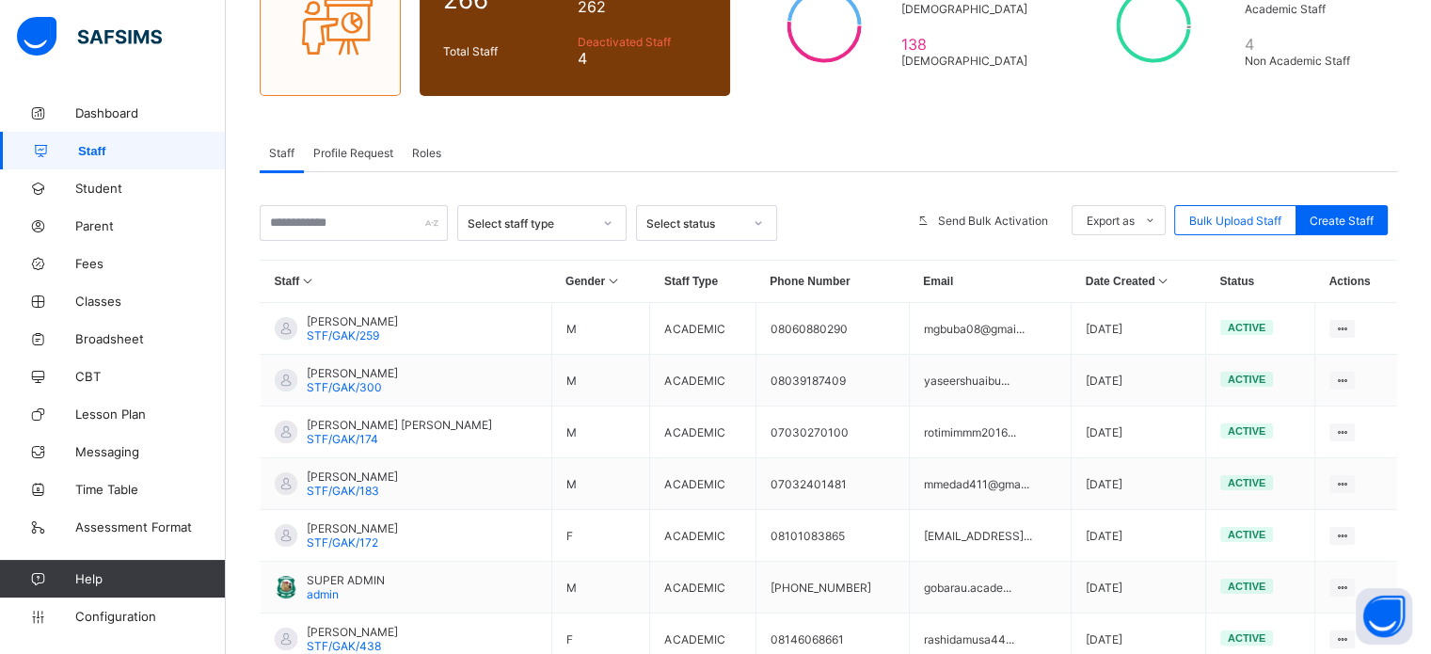
click at [715, 225] on div "Select status" at bounding box center [694, 223] width 96 height 14
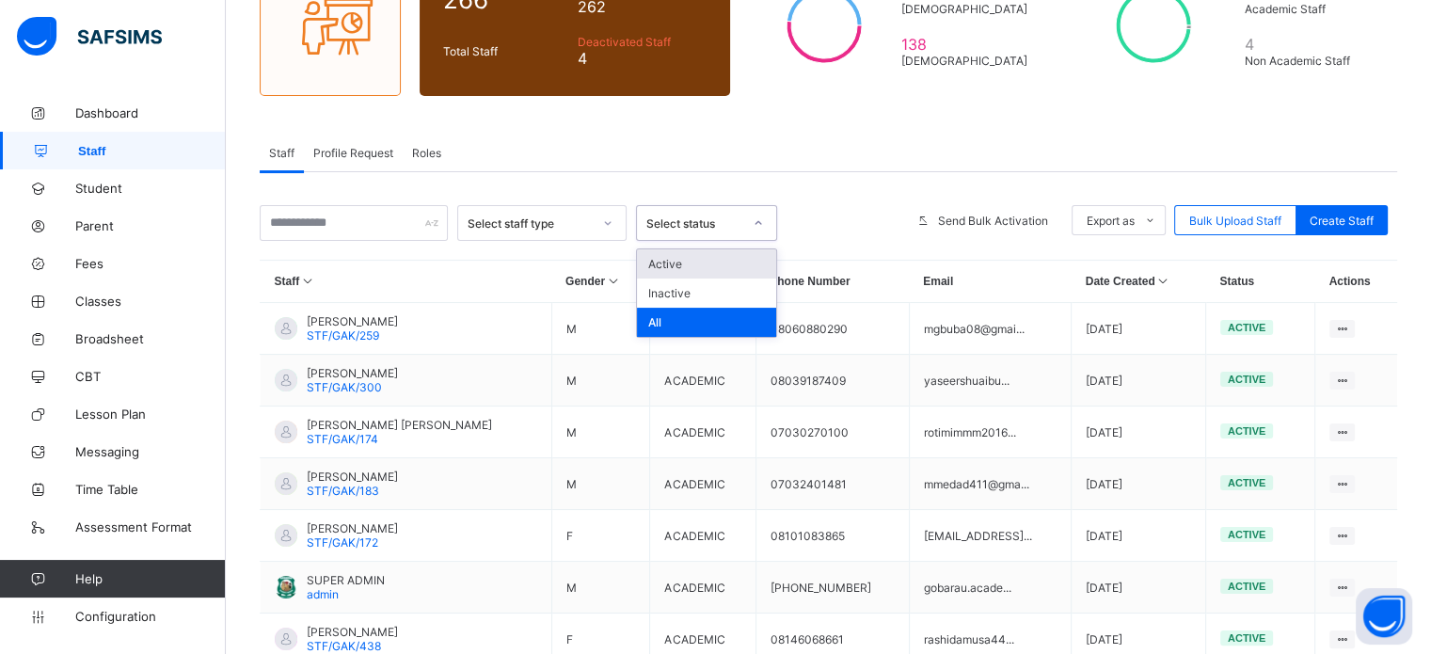
click at [584, 226] on div "Select staff type" at bounding box center [530, 223] width 124 height 14
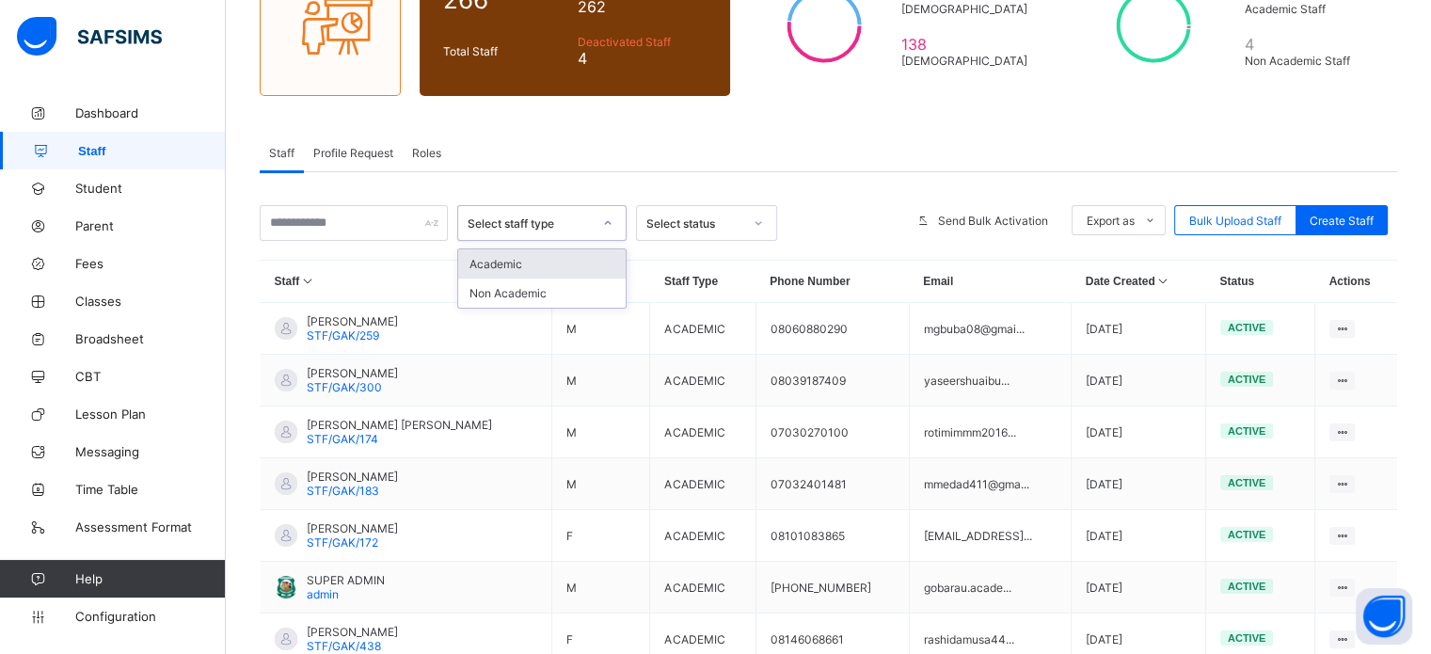
click at [534, 275] on div "Academic" at bounding box center [541, 263] width 167 height 29
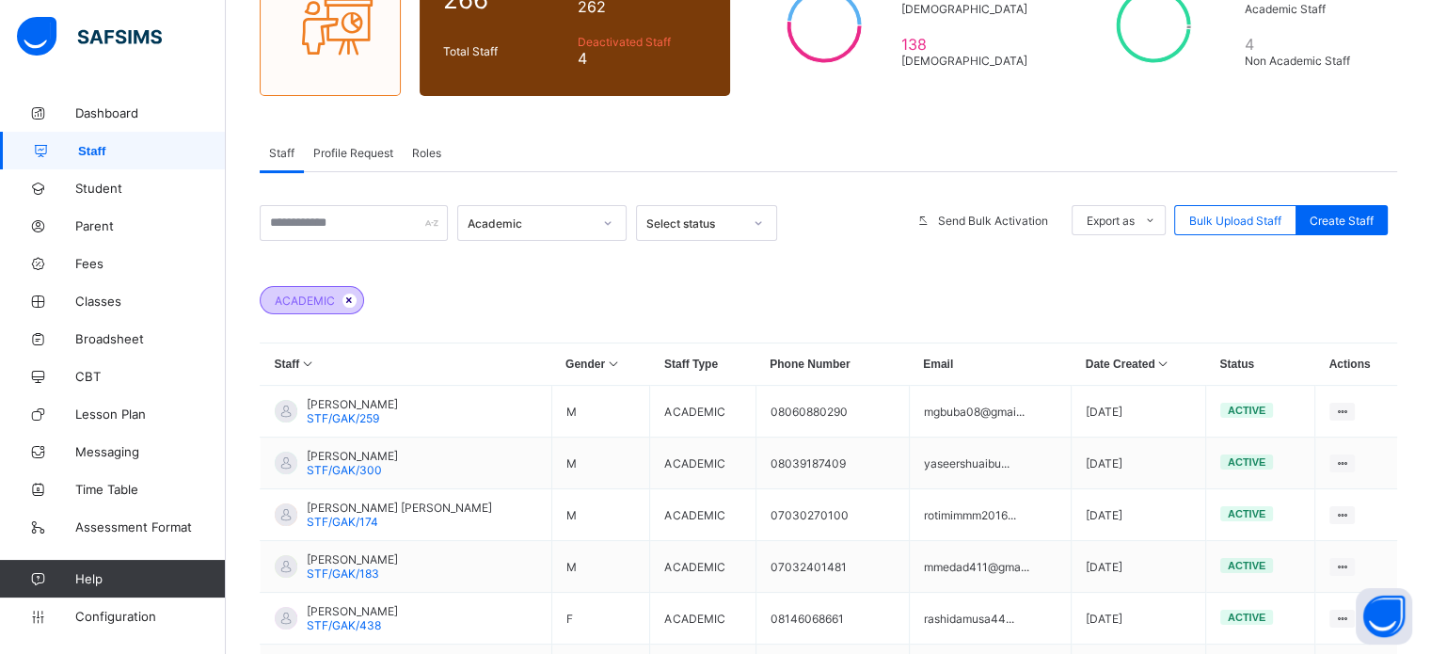
click at [346, 294] on icon at bounding box center [349, 299] width 16 height 11
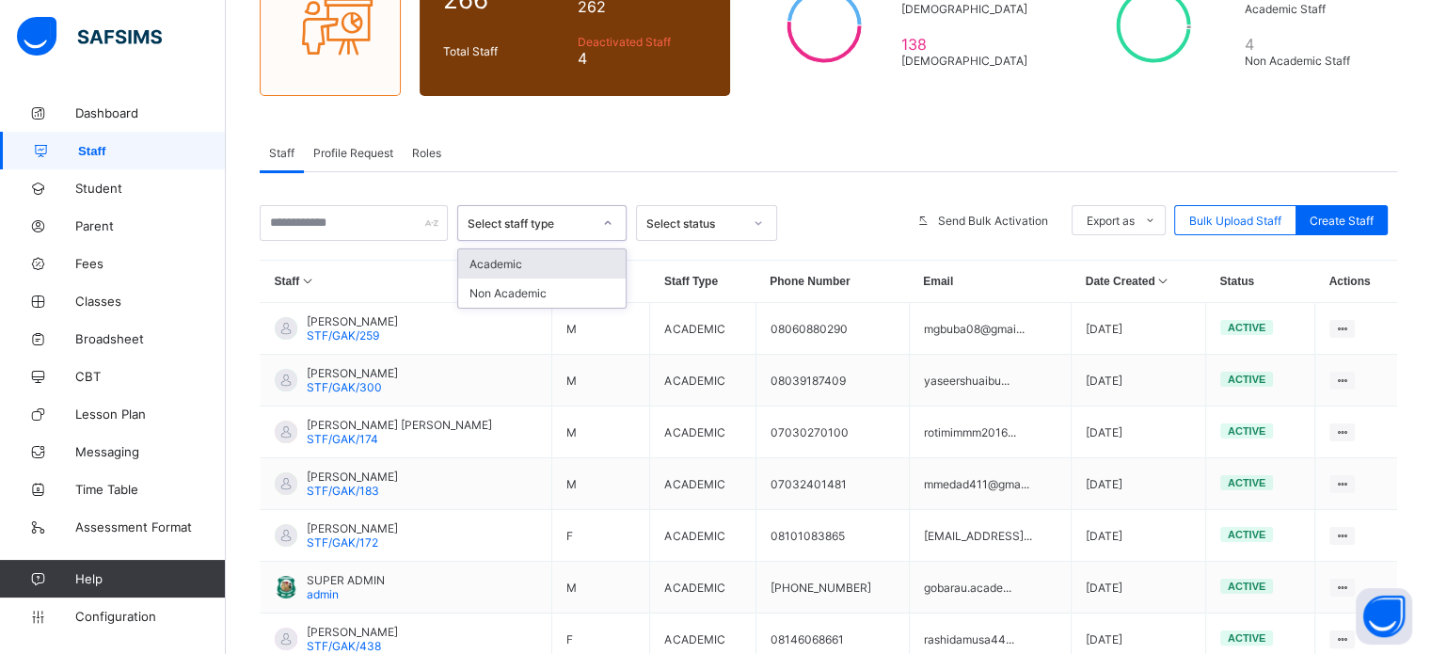
click at [589, 225] on div "Select staff type" at bounding box center [530, 223] width 124 height 14
click at [93, 110] on span "Dashboard" at bounding box center [150, 112] width 151 height 15
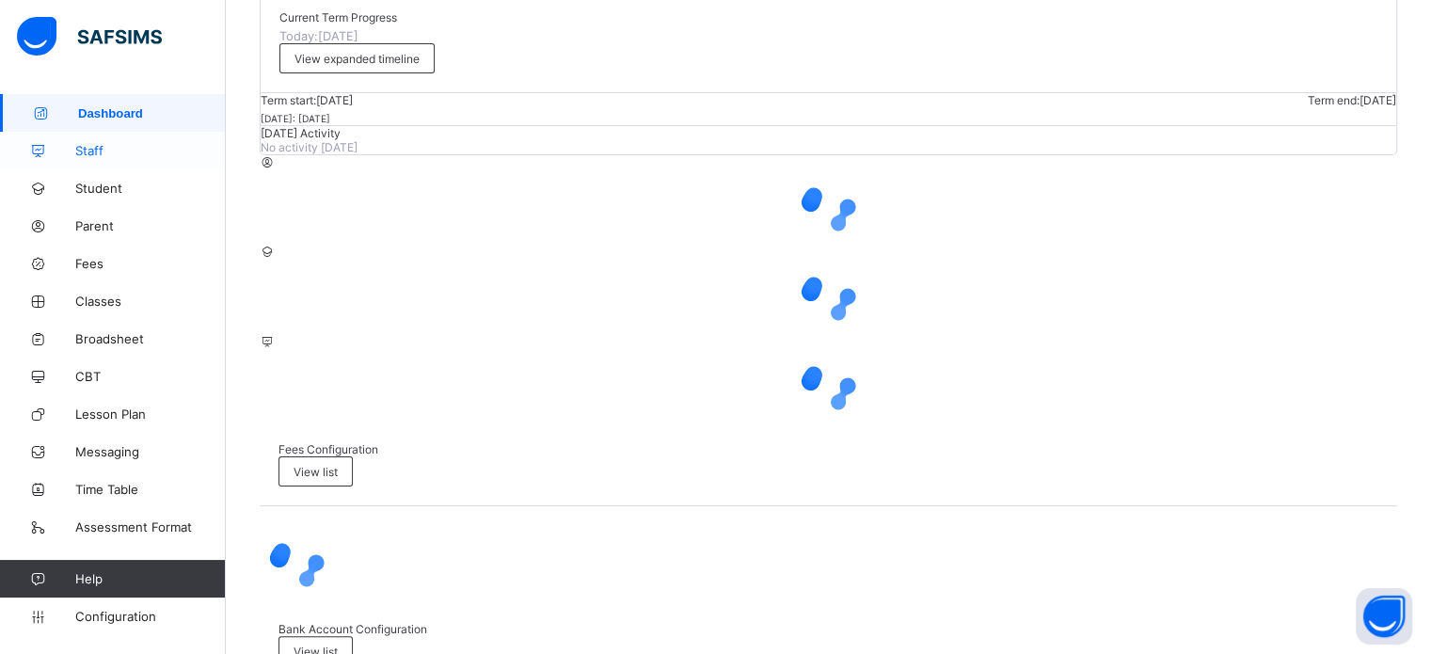
click at [100, 151] on span "Staff" at bounding box center [150, 150] width 151 height 15
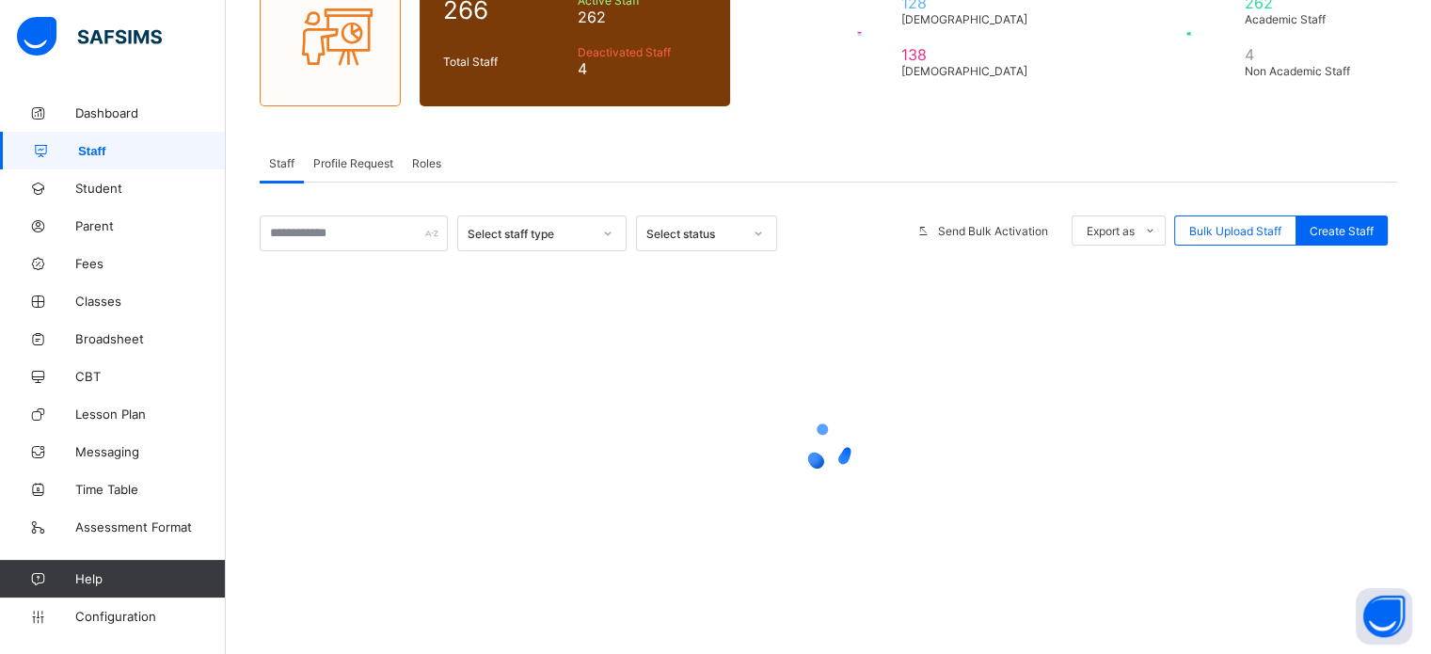
scroll to position [260, 0]
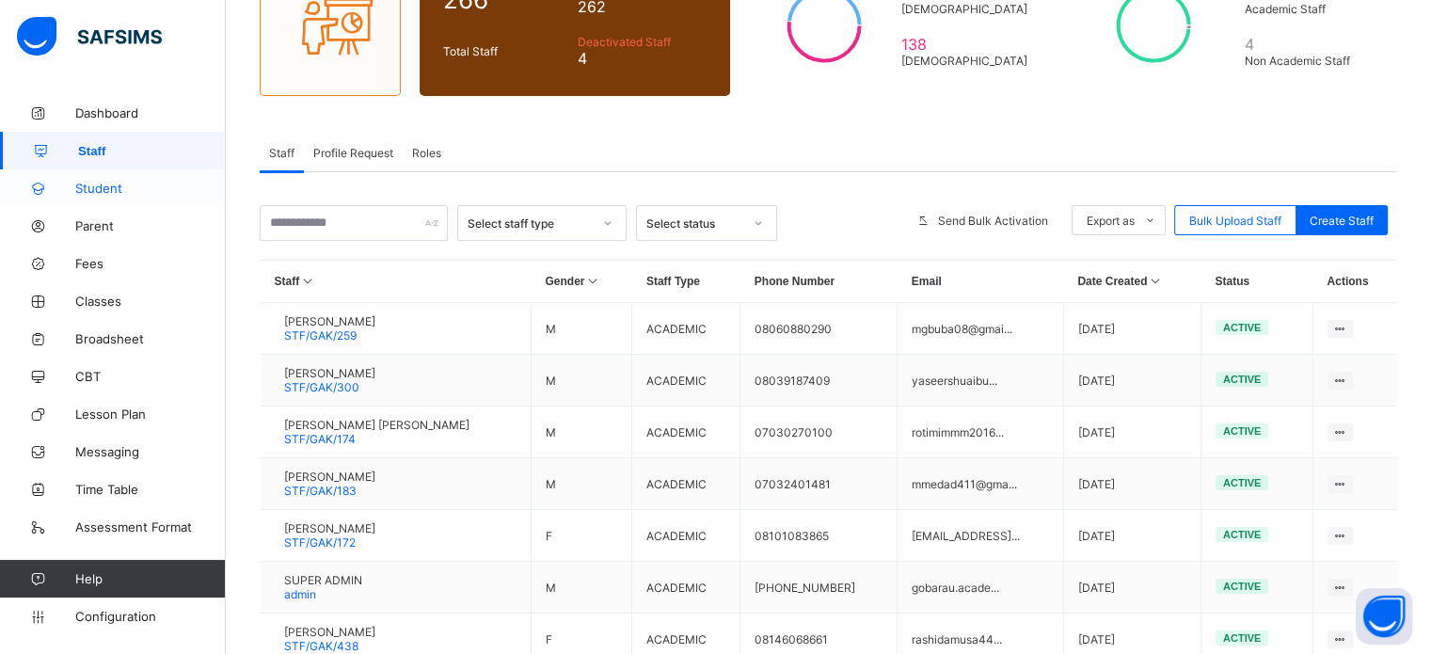
click at [117, 187] on span "Student" at bounding box center [150, 188] width 151 height 15
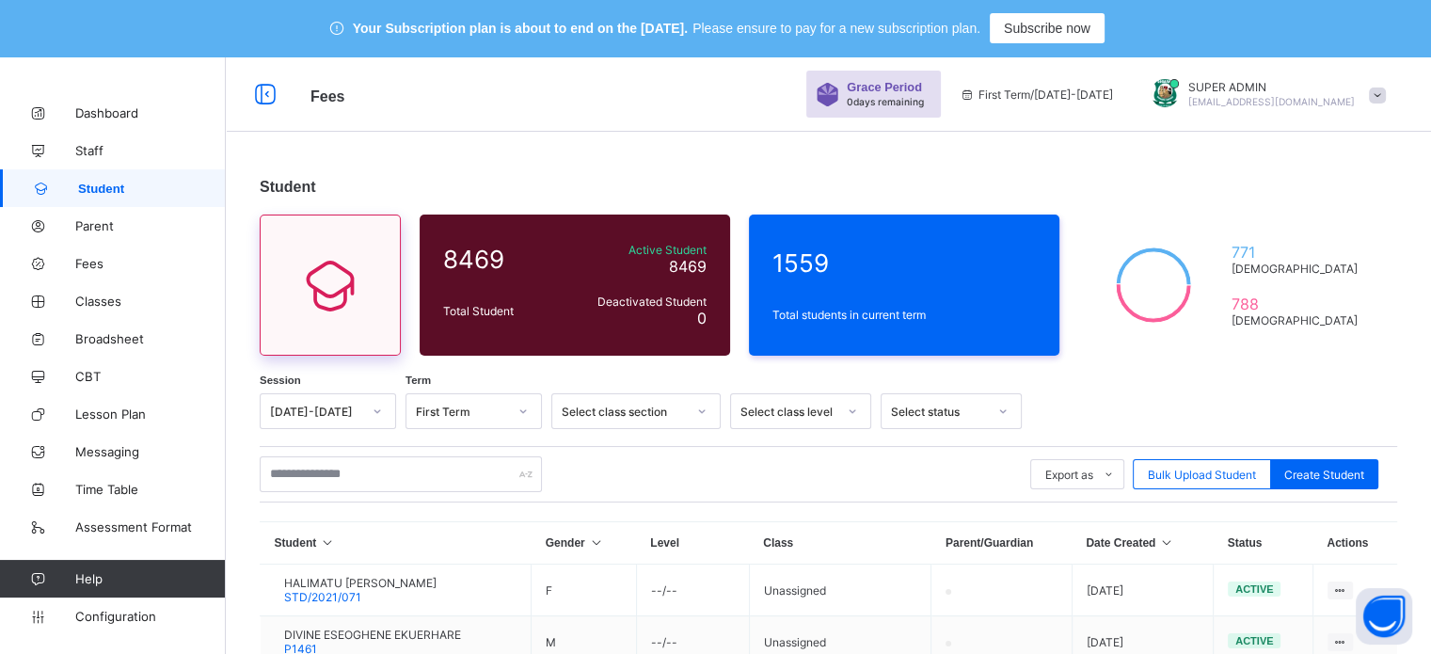
scroll to position [94, 0]
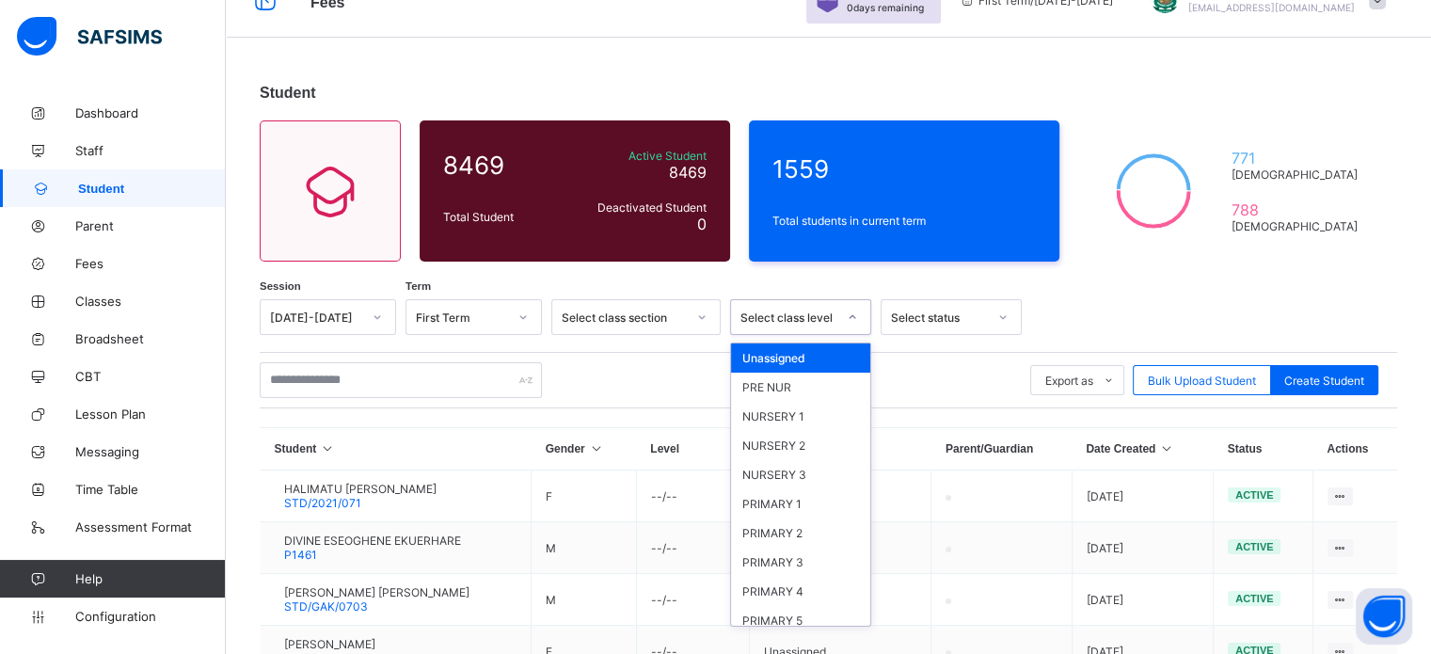
click at [817, 320] on div "Select class level" at bounding box center [788, 317] width 96 height 14
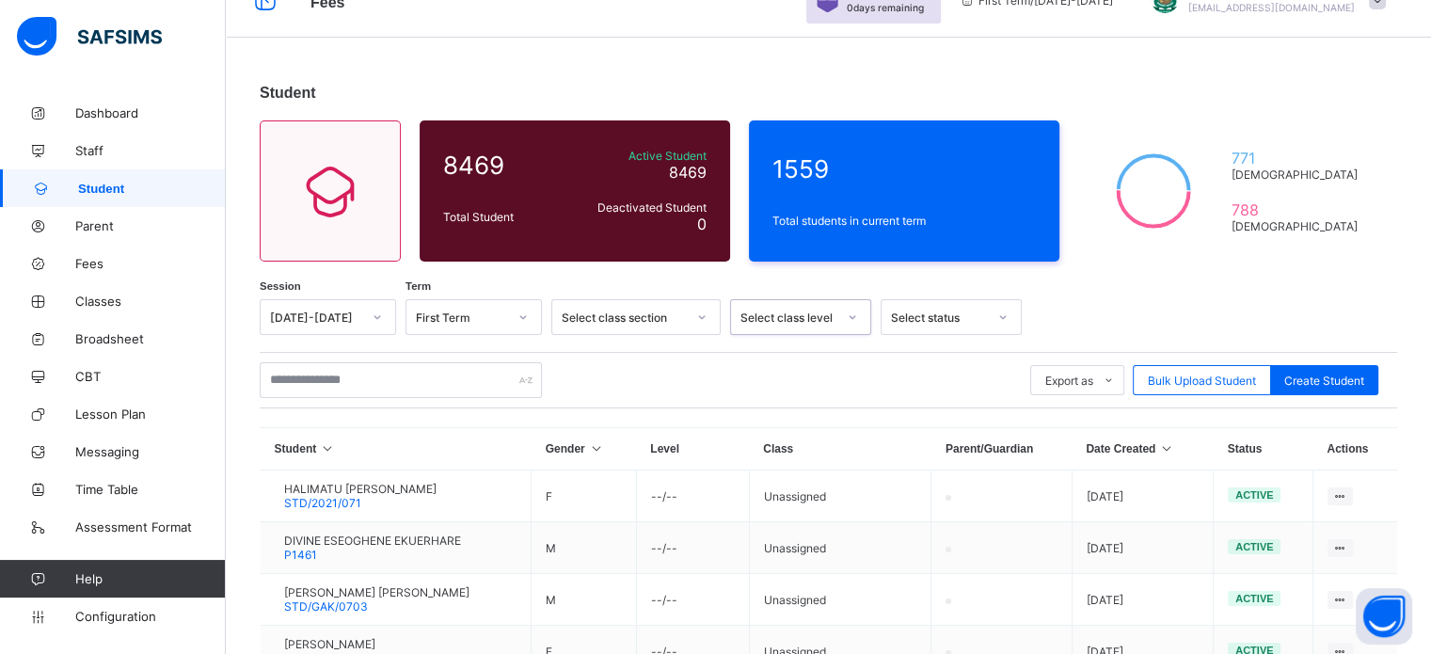
click at [817, 320] on div "Select class level" at bounding box center [788, 317] width 96 height 14
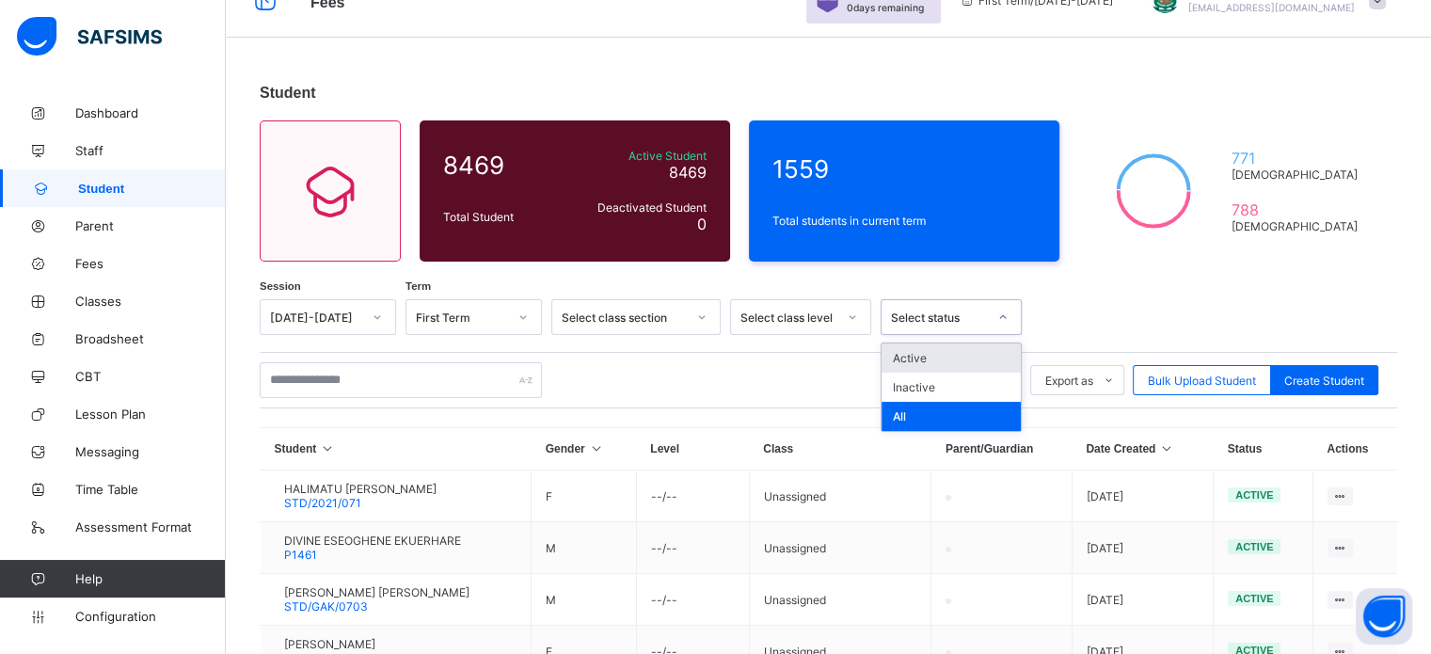
click at [950, 314] on div "Select status" at bounding box center [939, 317] width 96 height 14
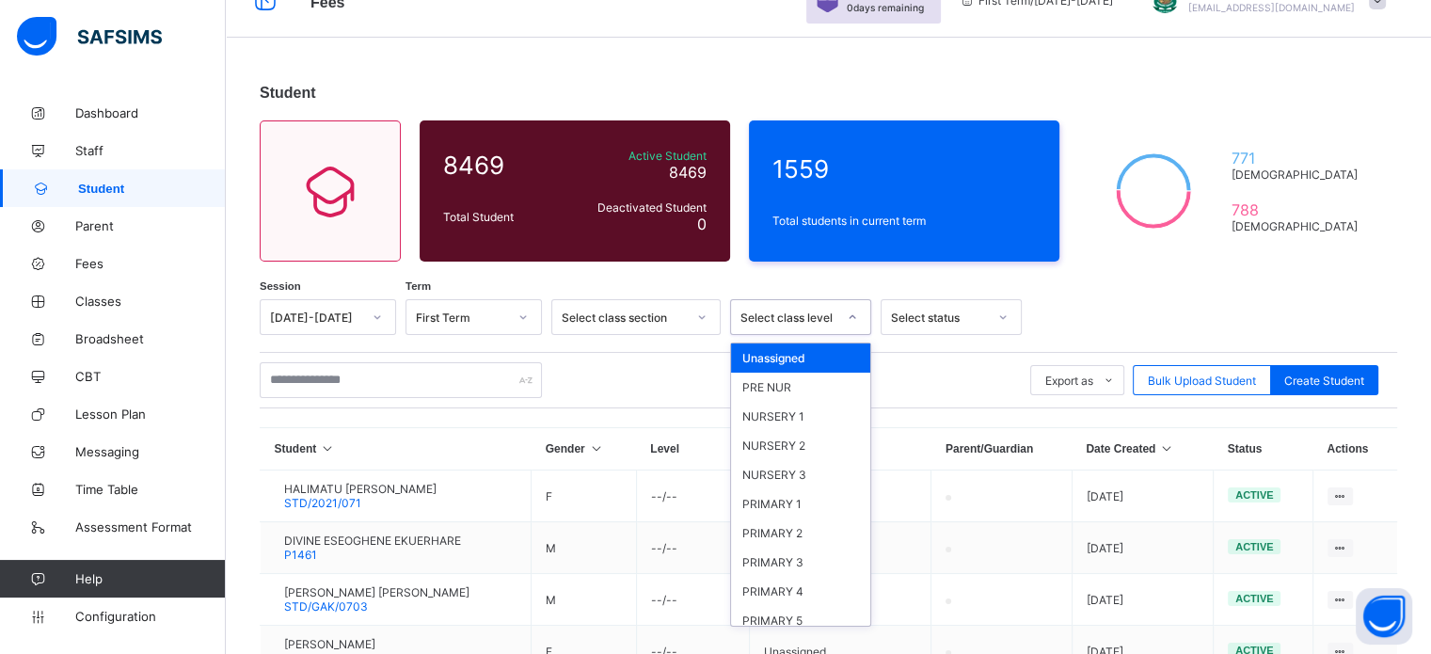
click at [792, 315] on div "Select class level" at bounding box center [788, 317] width 96 height 14
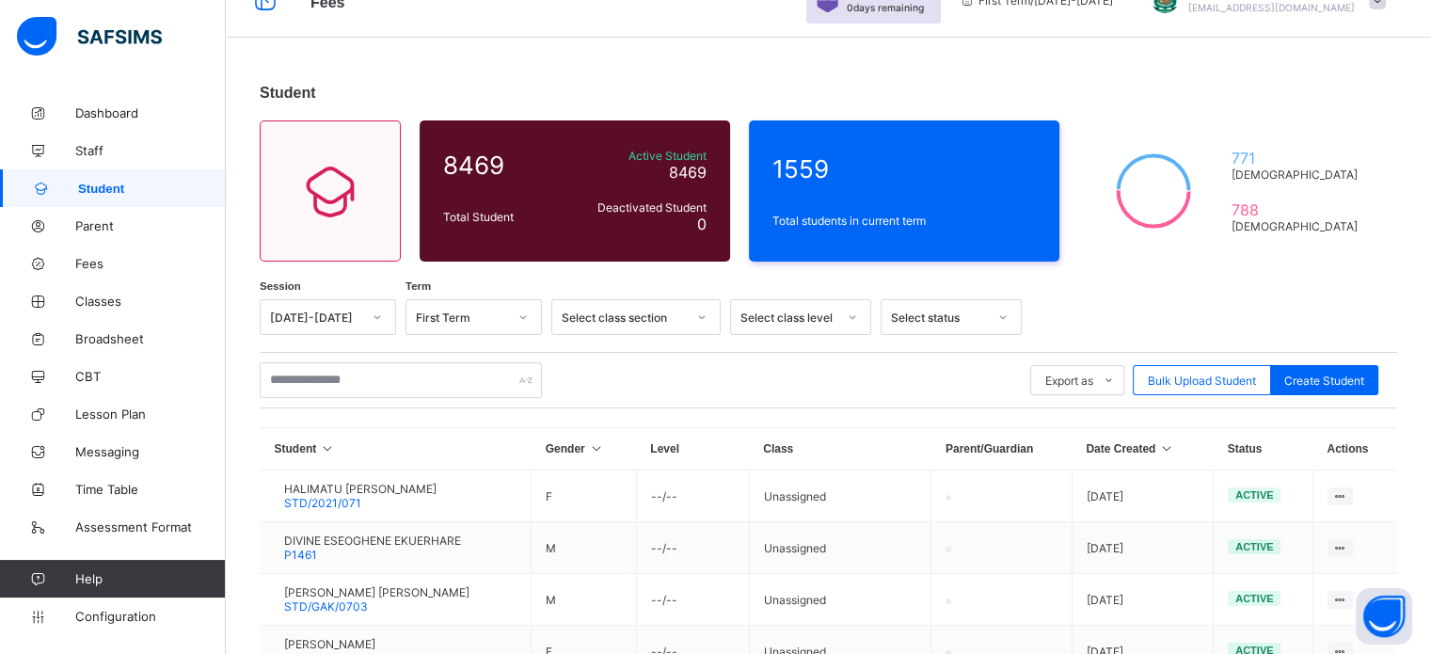
click at [899, 368] on div "Export as Pdf Report Excel Report Excel Report (LMS) Bulk Upload Student Create…" at bounding box center [828, 380] width 1137 height 36
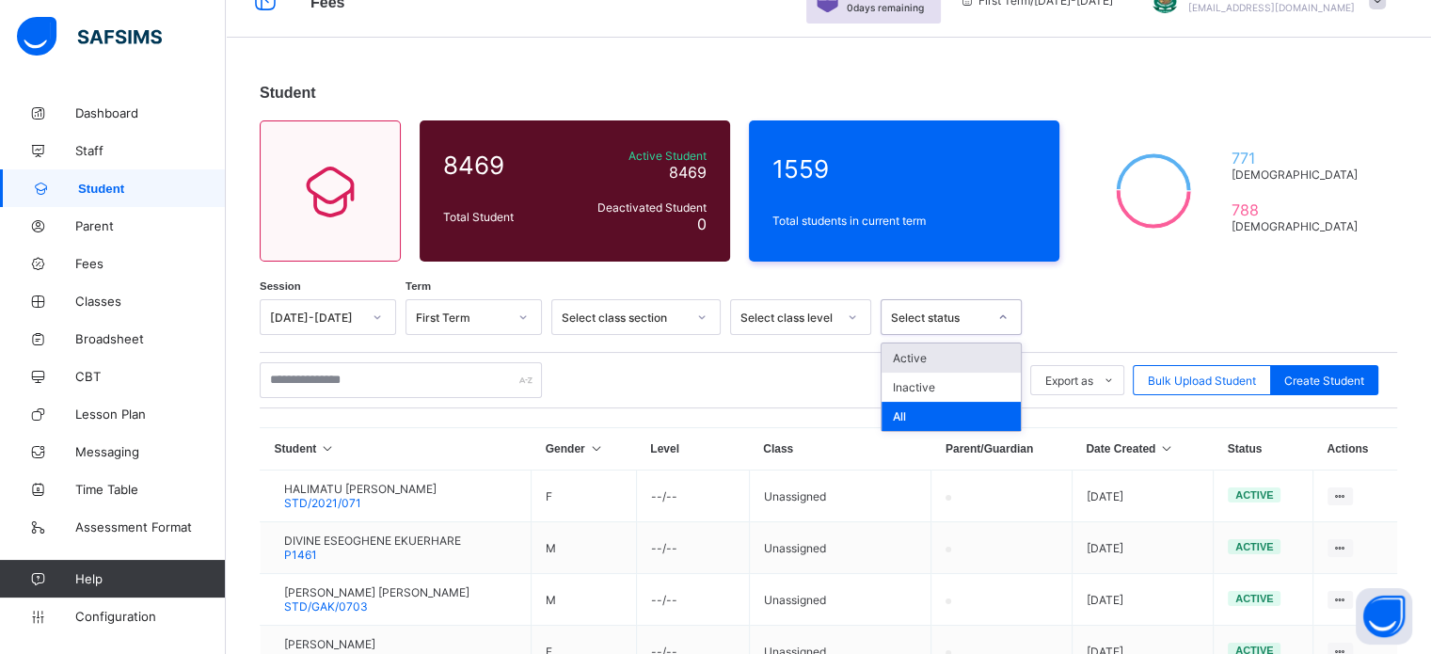
click at [937, 306] on div "Select status" at bounding box center [932, 317] width 103 height 26
click at [676, 313] on div "Select class section" at bounding box center [624, 317] width 124 height 14
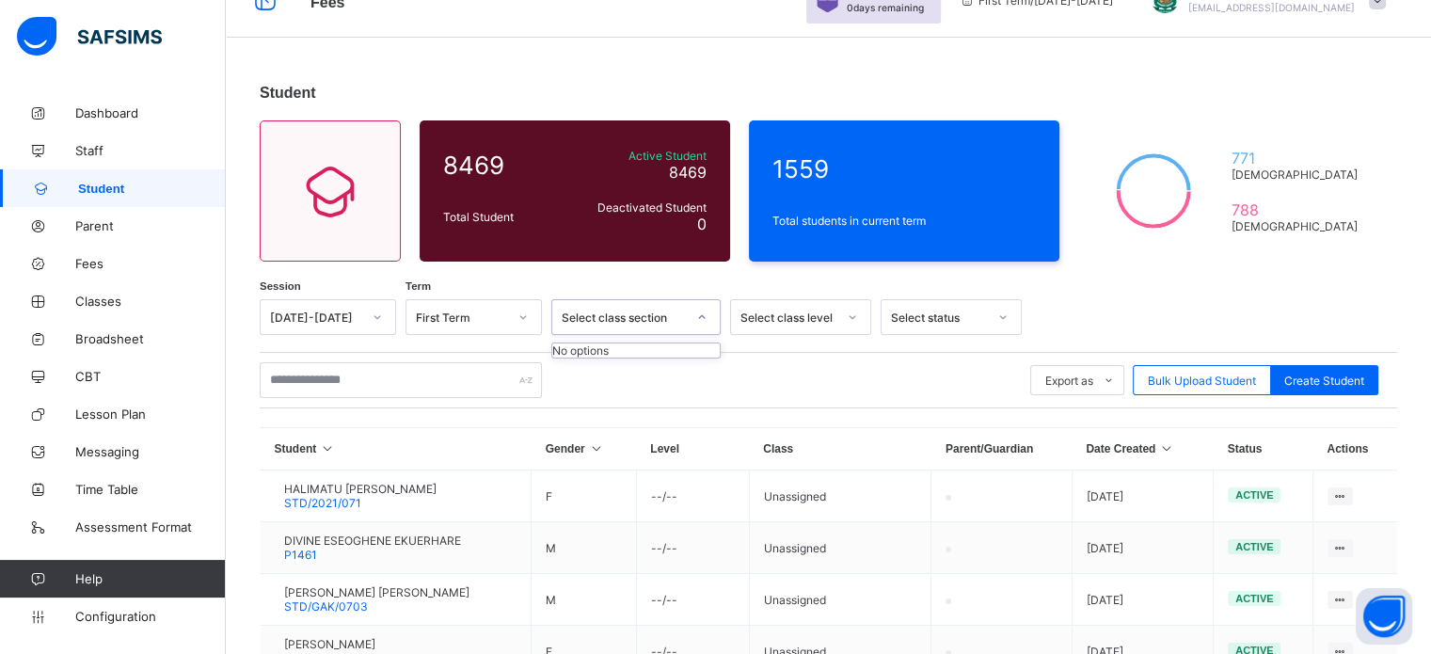
click at [640, 273] on div "Student 8469 Total Student Active Student 8469 Deactivated Student 0 1559 Total…" at bounding box center [828, 578] width 1205 height 1044
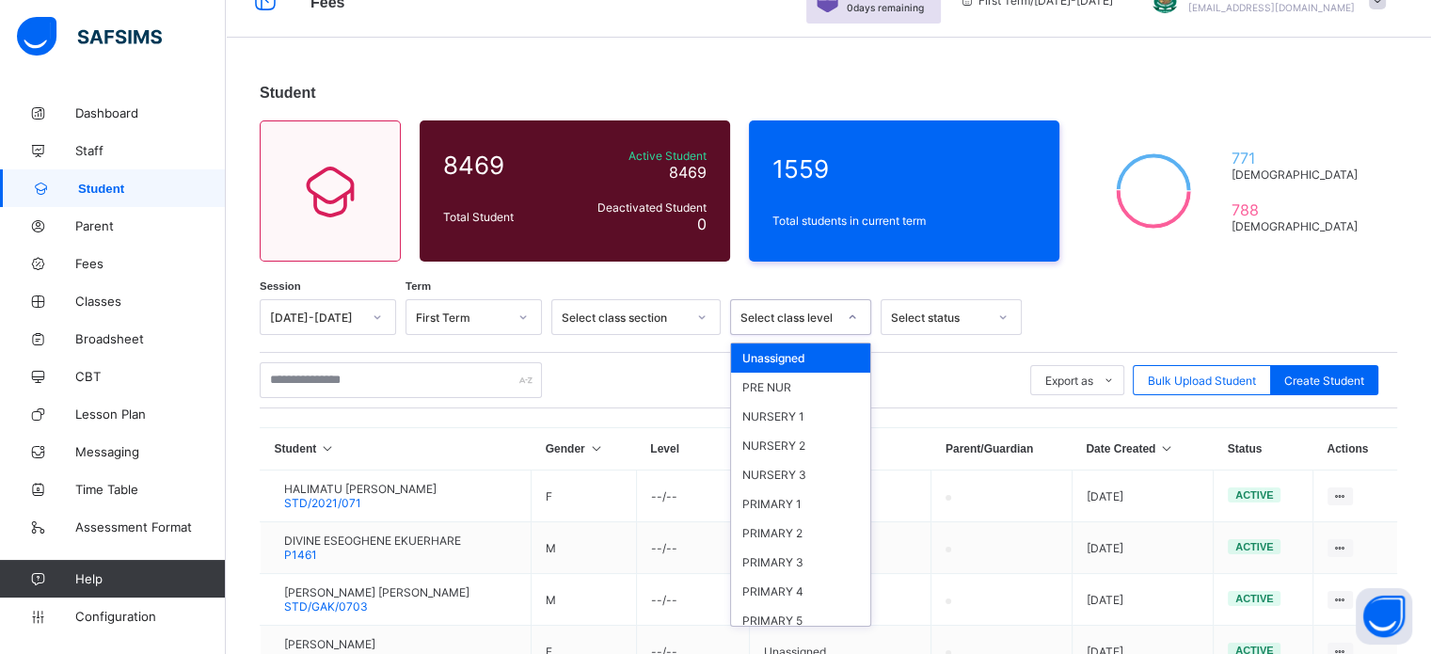
click at [822, 309] on div "Select class level" at bounding box center [782, 317] width 103 height 26
click at [929, 373] on div "Export as Pdf Report Excel Report Excel Report (LMS) Bulk Upload Student Create…" at bounding box center [828, 380] width 1137 height 36
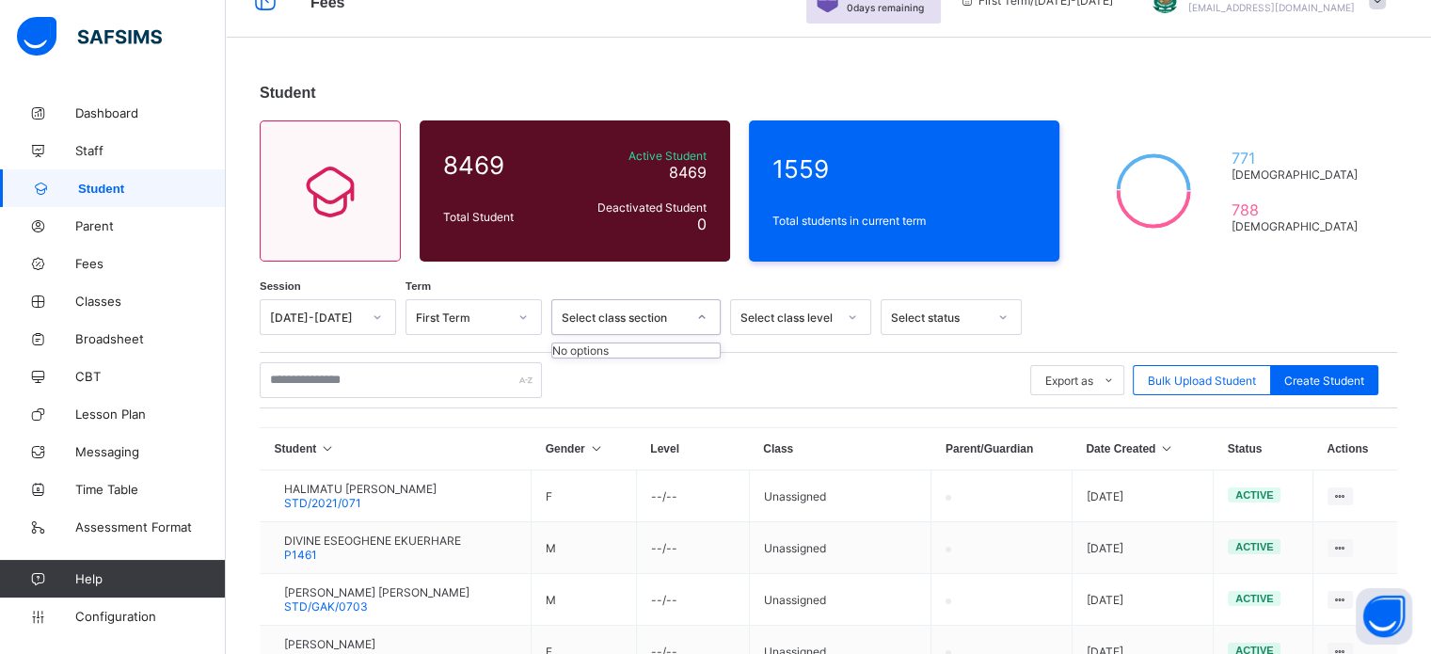
click at [658, 311] on div "Select class section" at bounding box center [624, 317] width 124 height 14
click at [662, 311] on div "Select class section" at bounding box center [624, 317] width 124 height 14
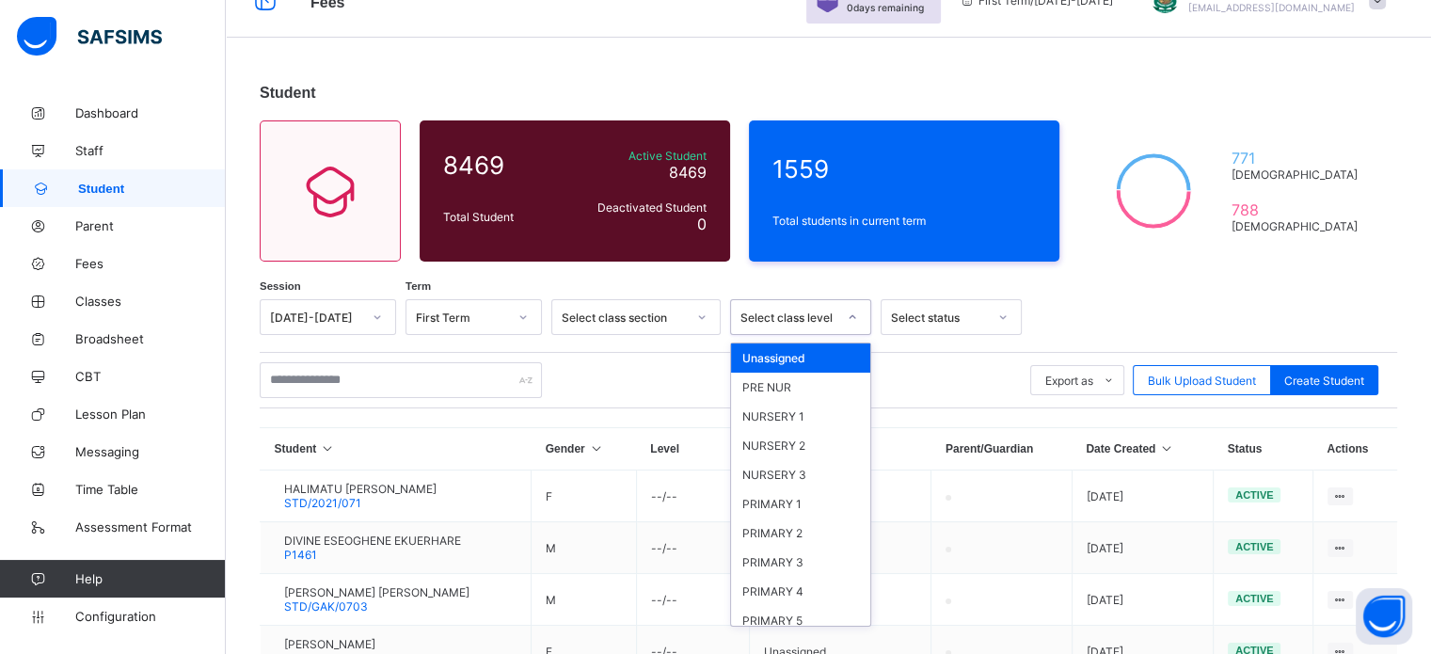
click at [806, 319] on div "Select class level" at bounding box center [788, 317] width 96 height 14
click at [929, 374] on div "Export as Pdf Report Excel Report Excel Report (LMS) Bulk Upload Student Create…" at bounding box center [828, 380] width 1137 height 36
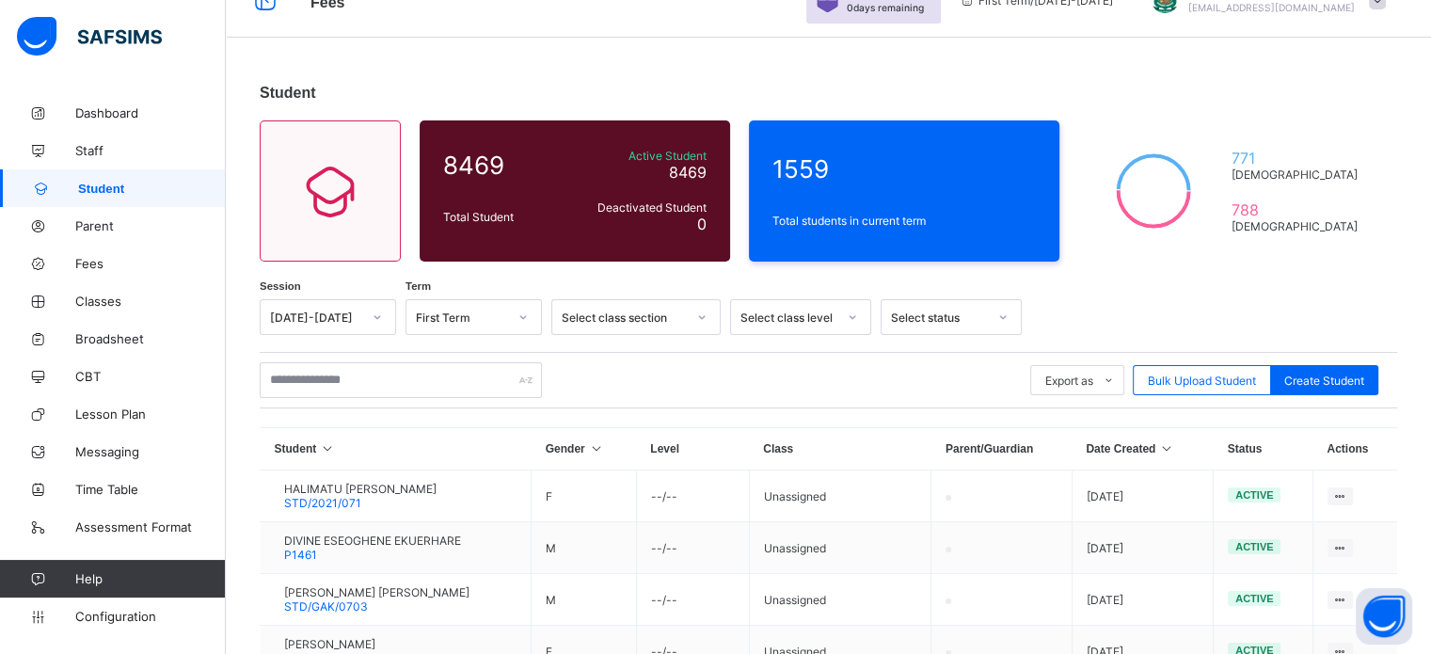
click at [946, 306] on div "Select status" at bounding box center [932, 317] width 103 height 26
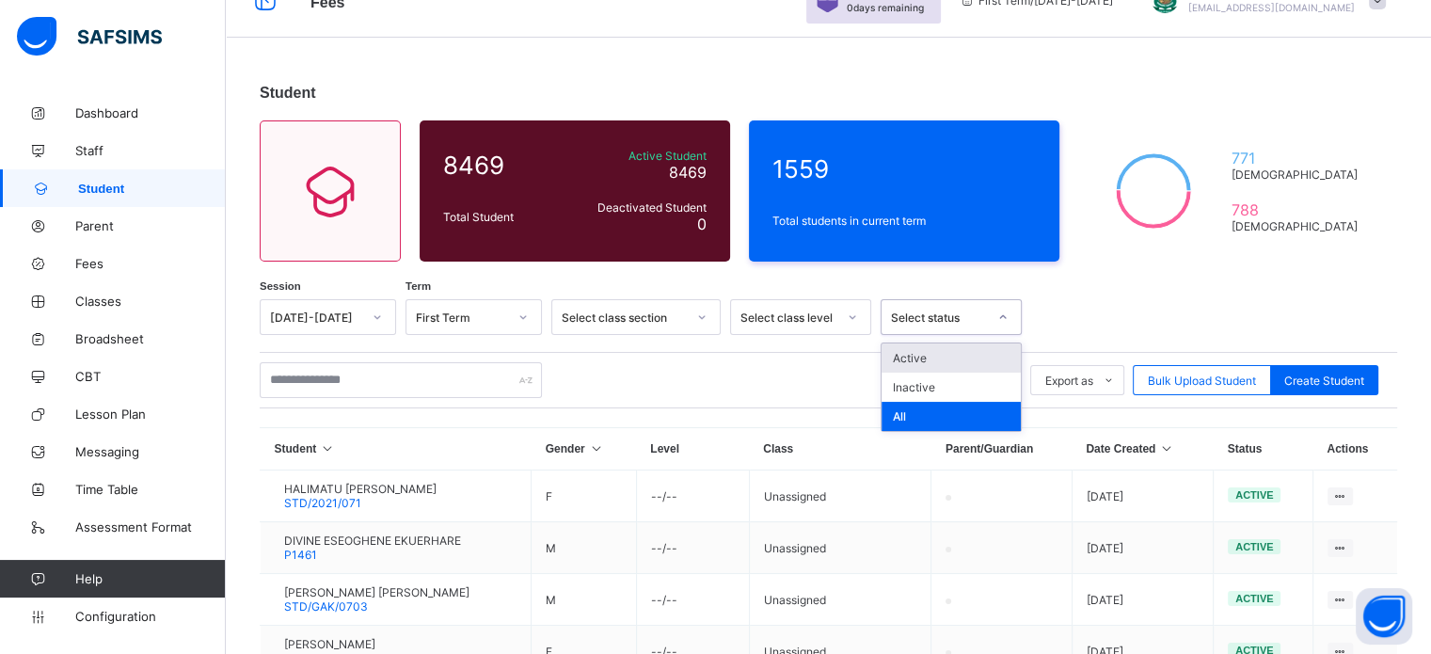
click at [1104, 313] on div at bounding box center [1204, 317] width 347 height 36
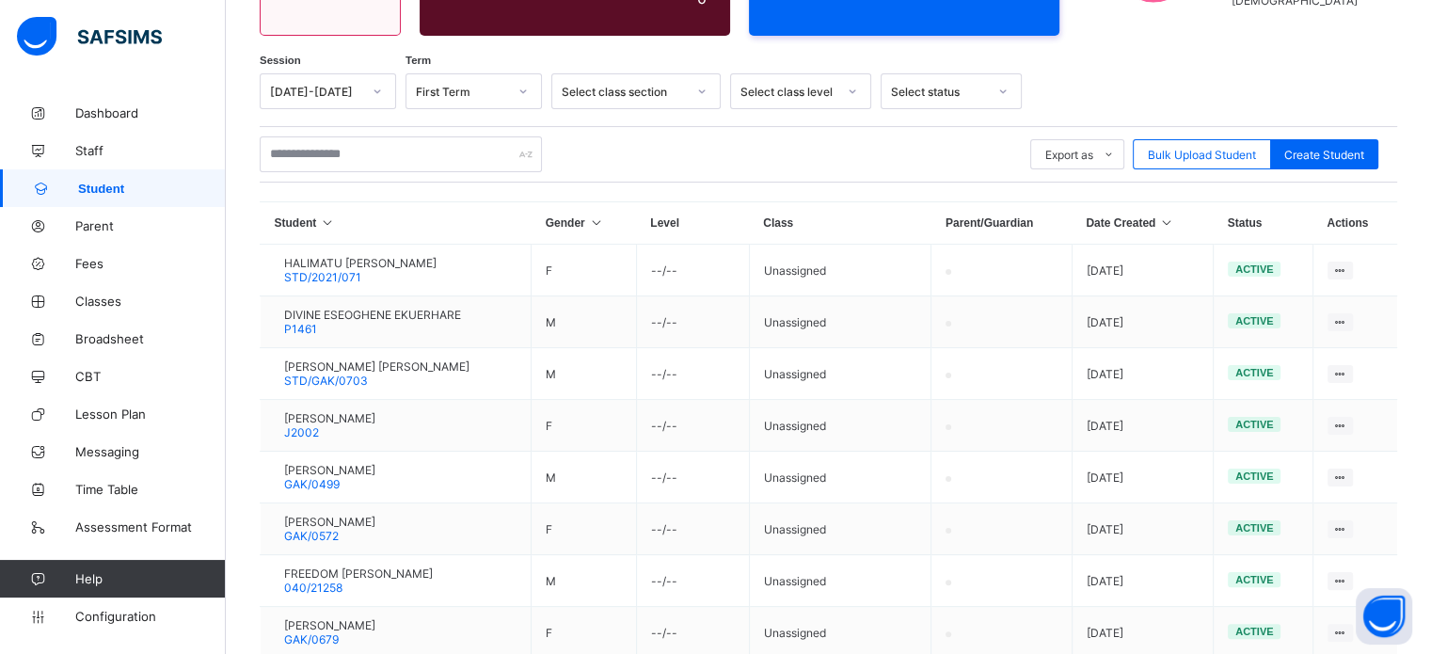
scroll to position [167, 0]
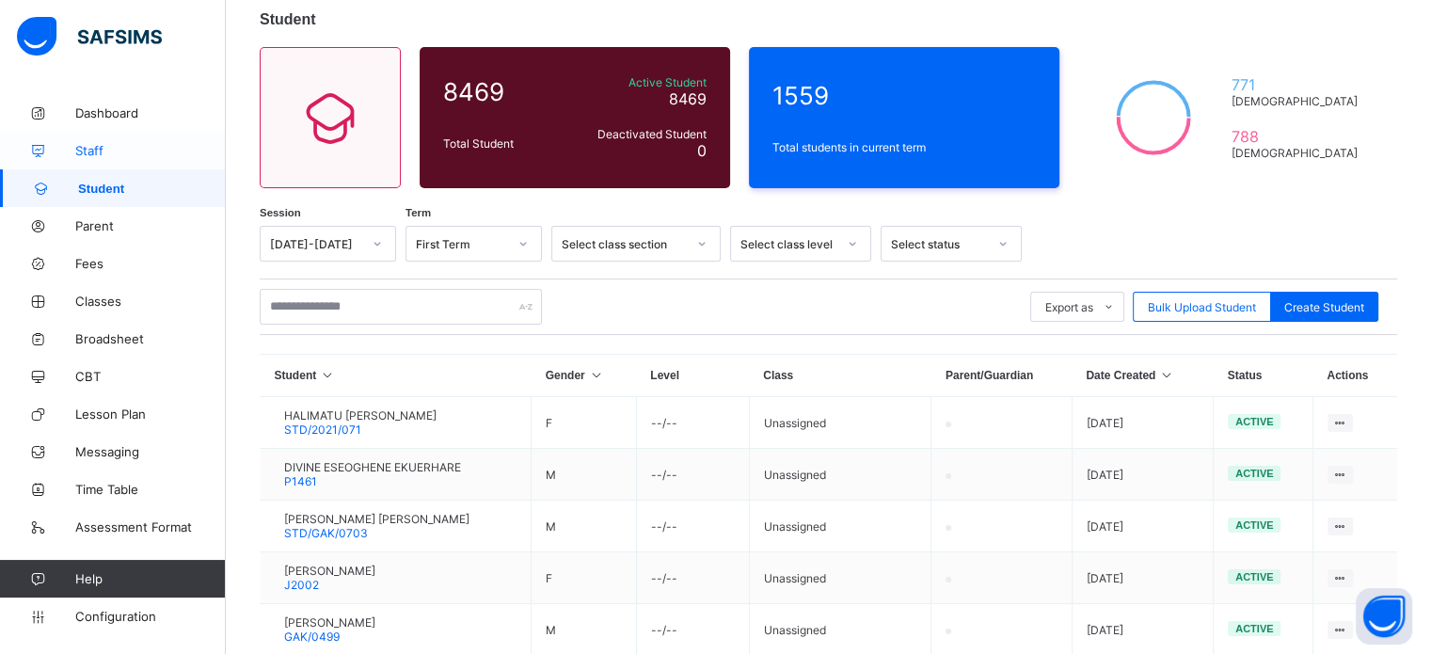
click at [68, 136] on link "Staff" at bounding box center [113, 151] width 226 height 38
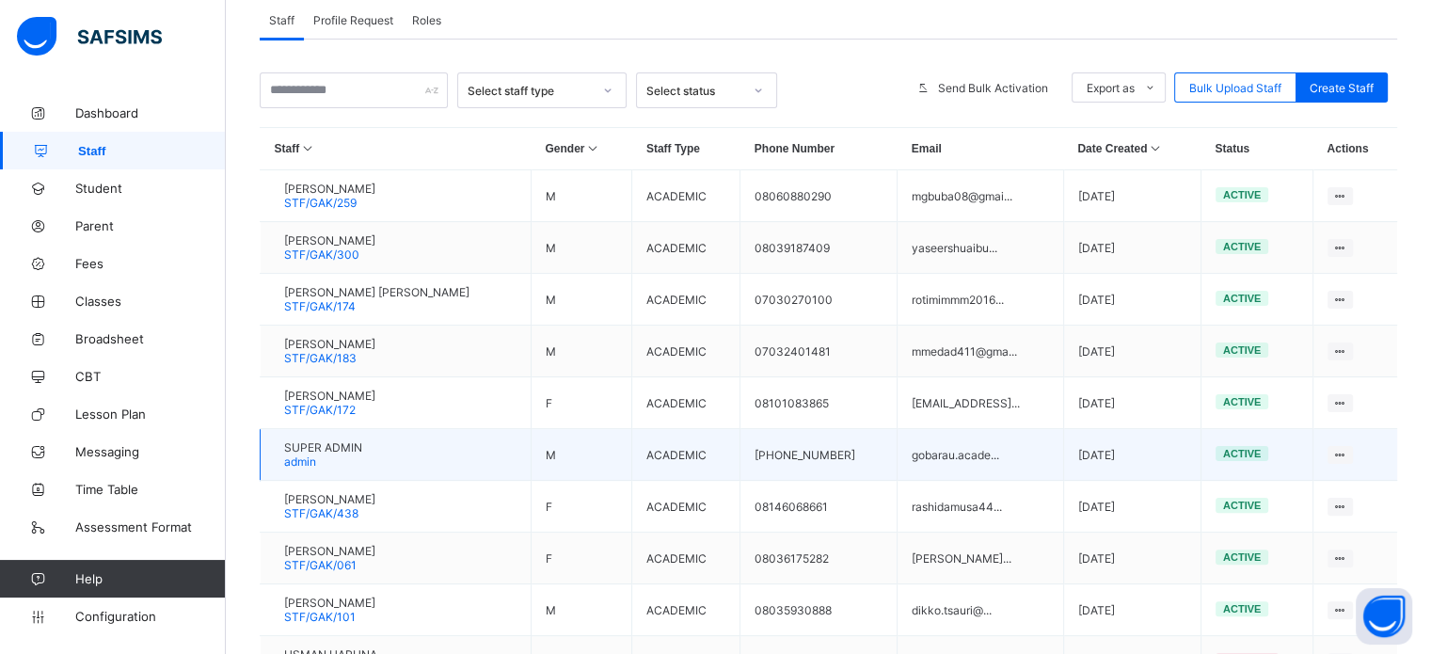
scroll to position [166, 0]
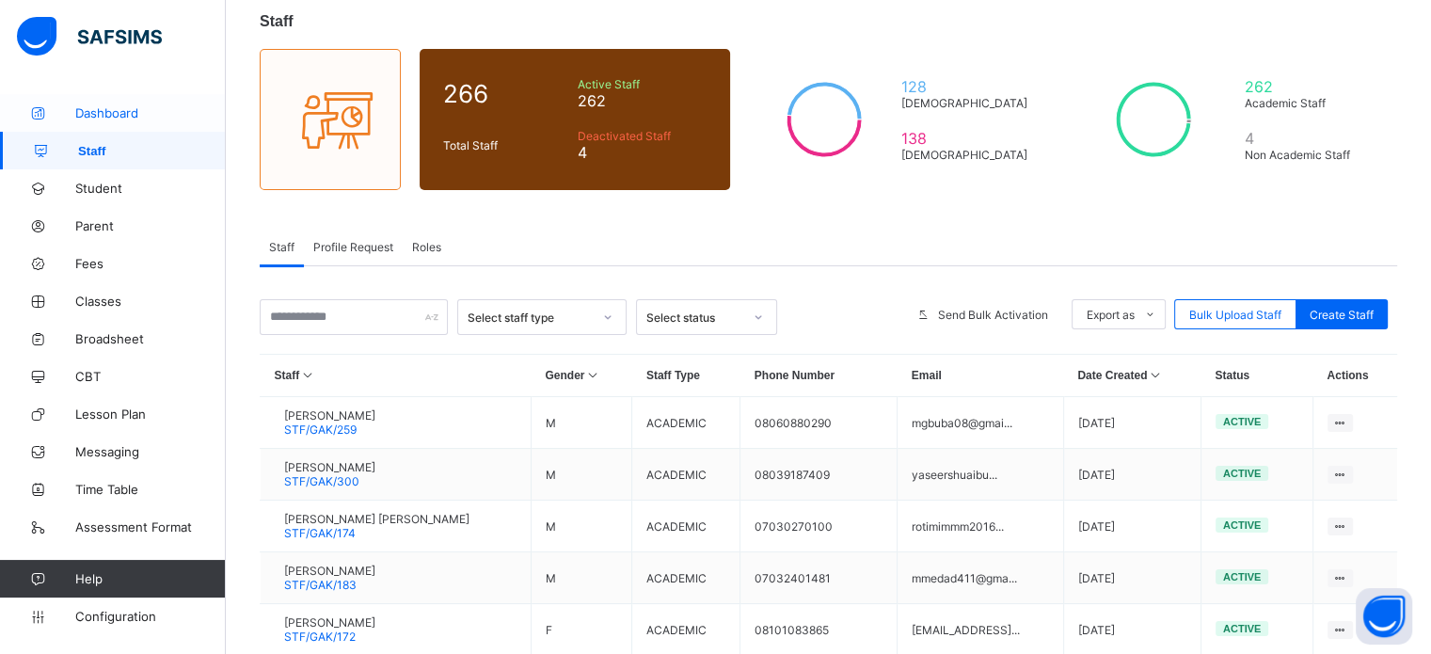
click at [77, 106] on span "Dashboard" at bounding box center [150, 112] width 151 height 15
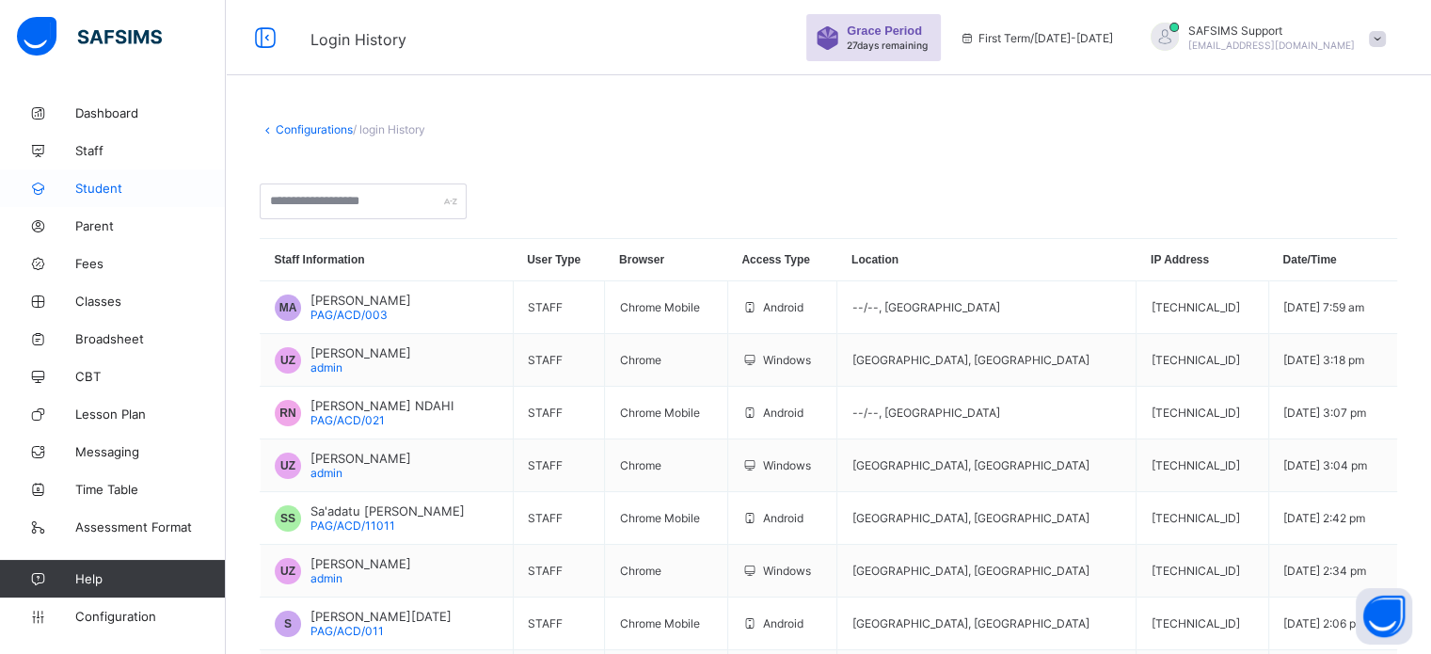
click at [129, 182] on span "Student" at bounding box center [150, 188] width 151 height 15
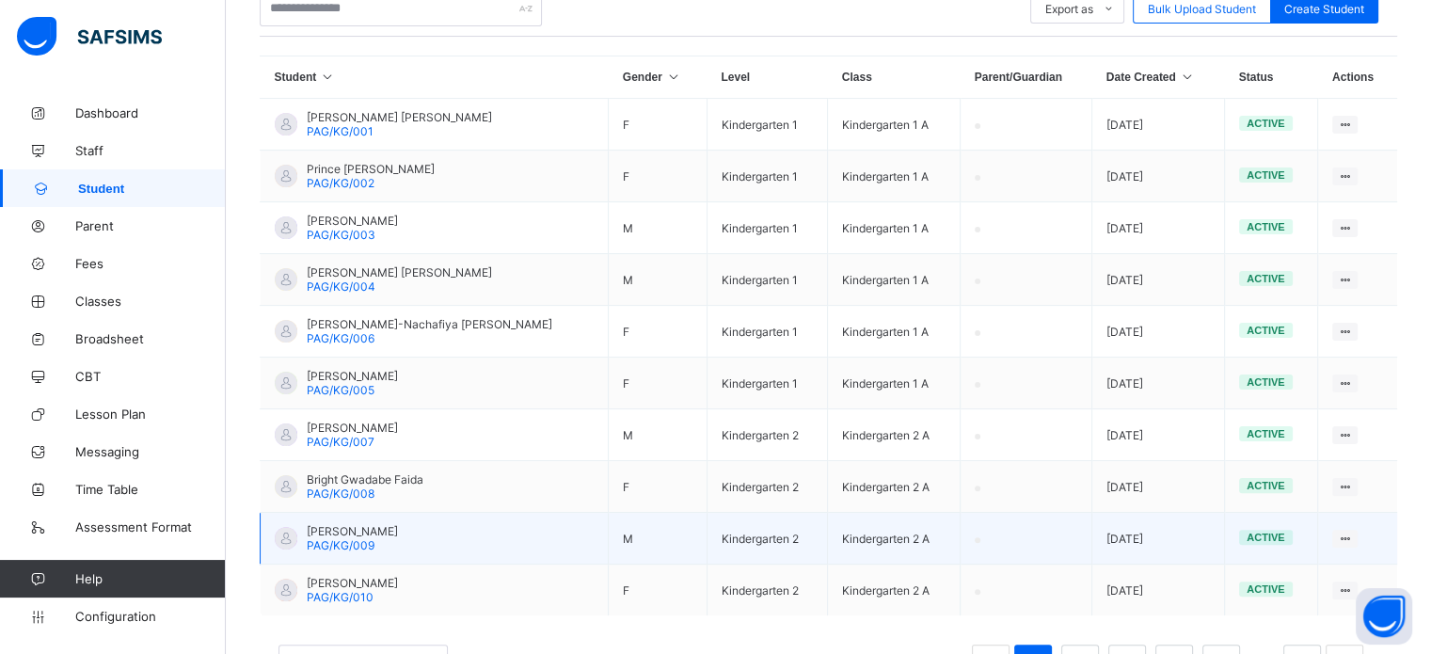
scroll to position [376, 0]
